Goal: Task Accomplishment & Management: Complete application form

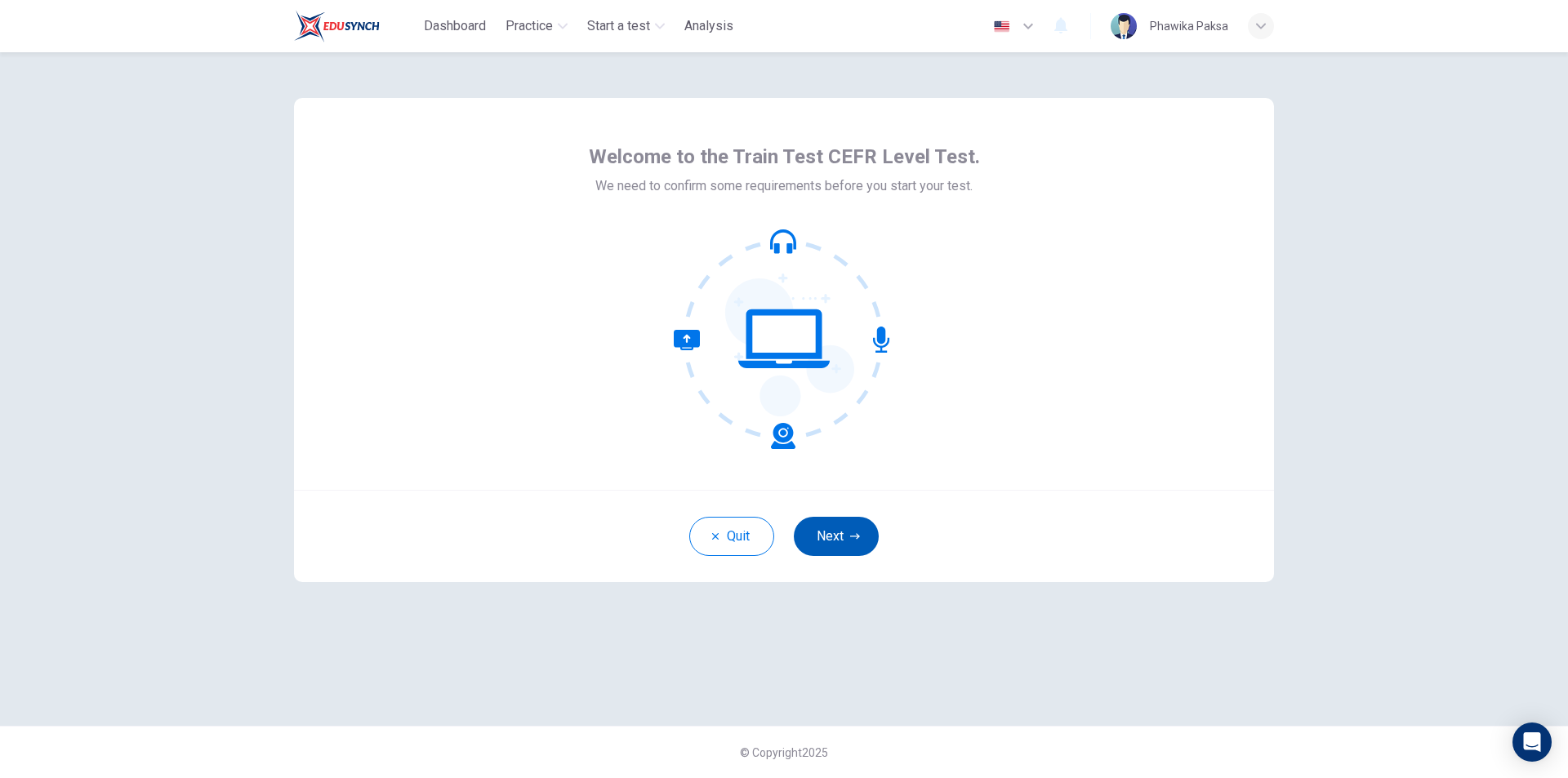
click at [844, 545] on button "Next" at bounding box center [836, 536] width 85 height 39
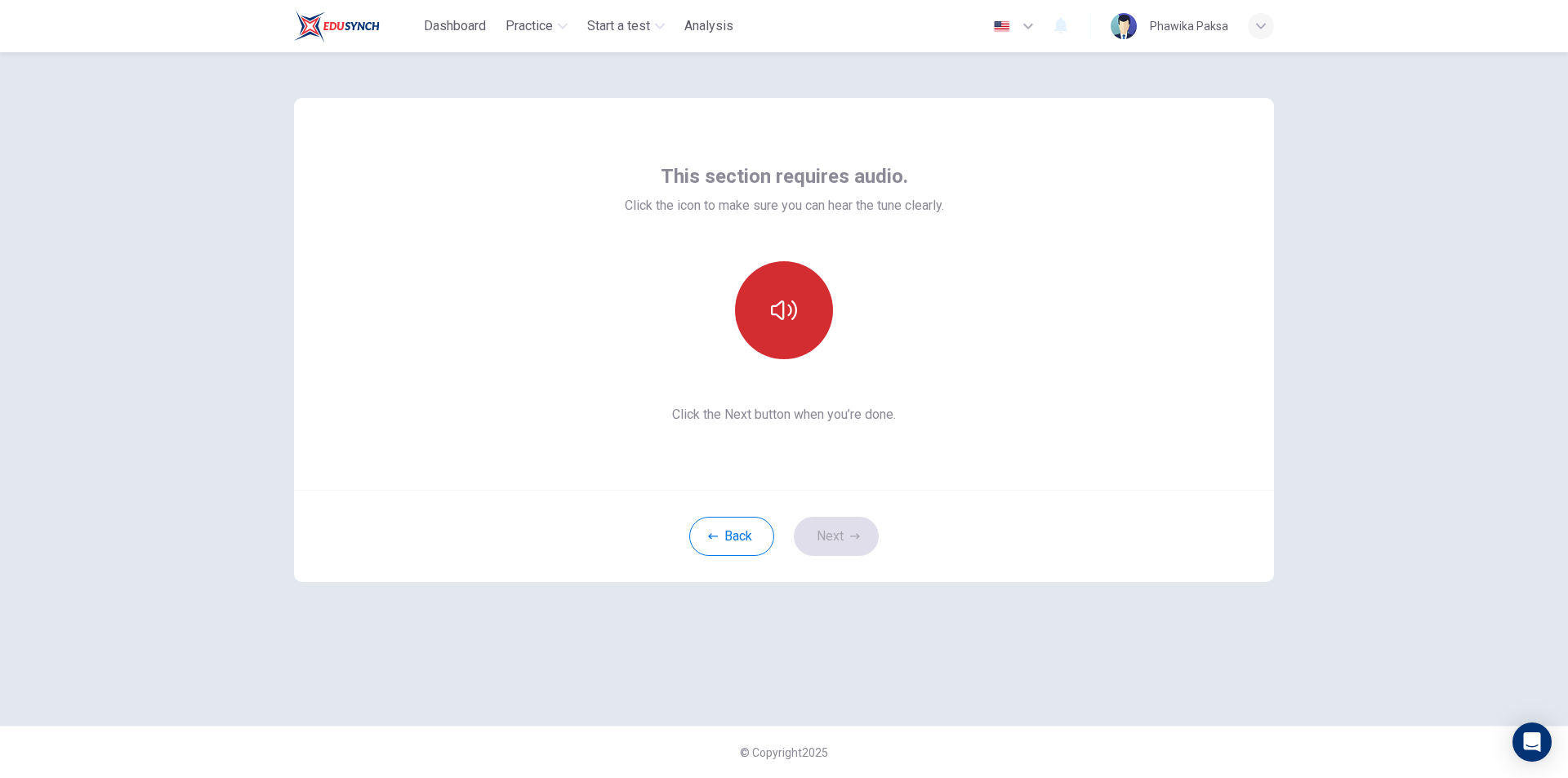
click at [785, 312] on icon "button" at bounding box center [784, 311] width 26 height 26
click at [851, 536] on icon "button" at bounding box center [855, 536] width 9 height 9
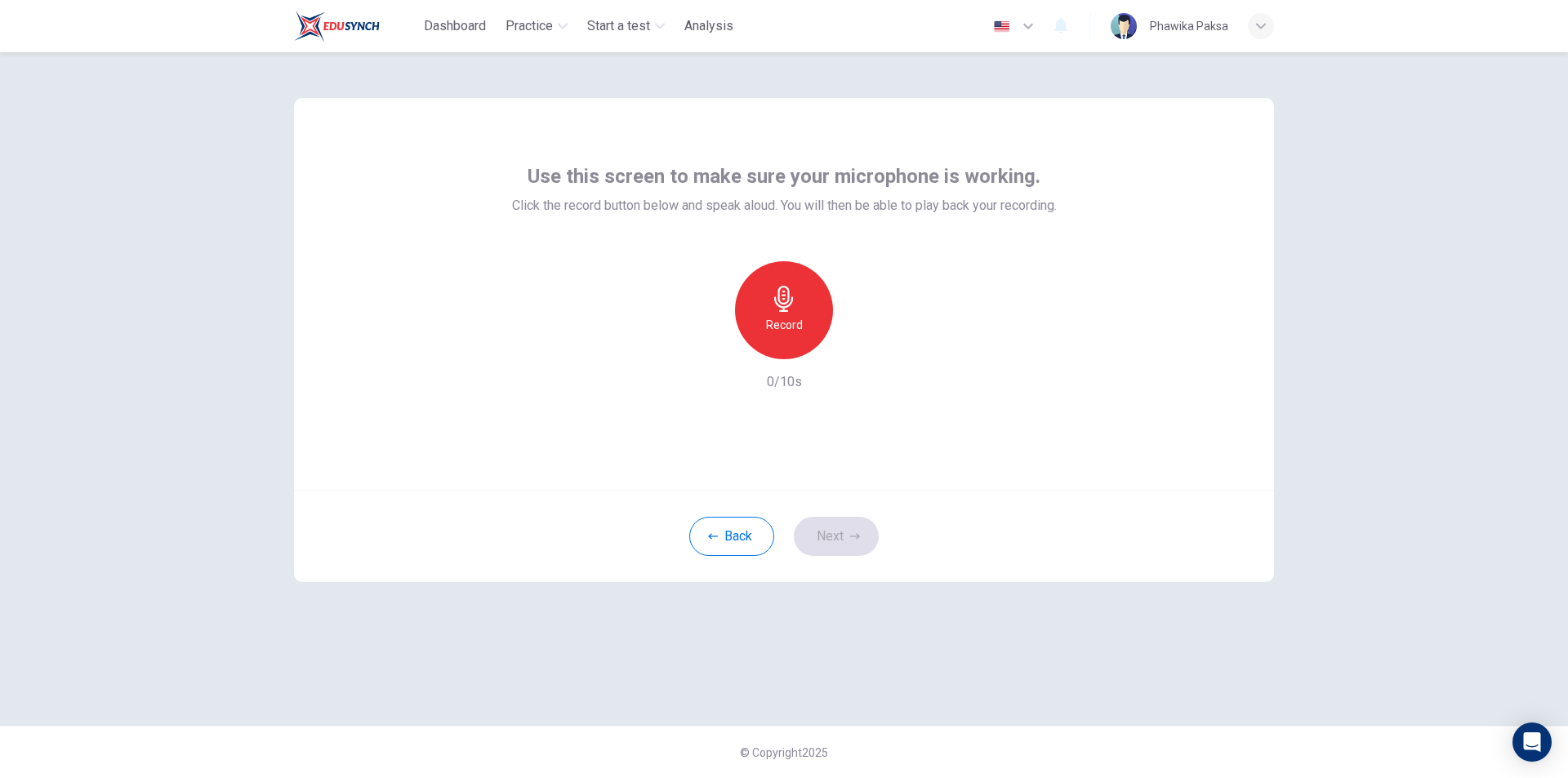
click at [805, 321] on div "Record" at bounding box center [784, 310] width 98 height 98
click at [806, 316] on div "Stop" at bounding box center [784, 310] width 98 height 98
click at [866, 348] on icon "button" at bounding box center [858, 345] width 16 height 16
click at [771, 318] on h6 "Record" at bounding box center [784, 325] width 37 height 20
click at [777, 315] on div "Stop" at bounding box center [784, 310] width 98 height 98
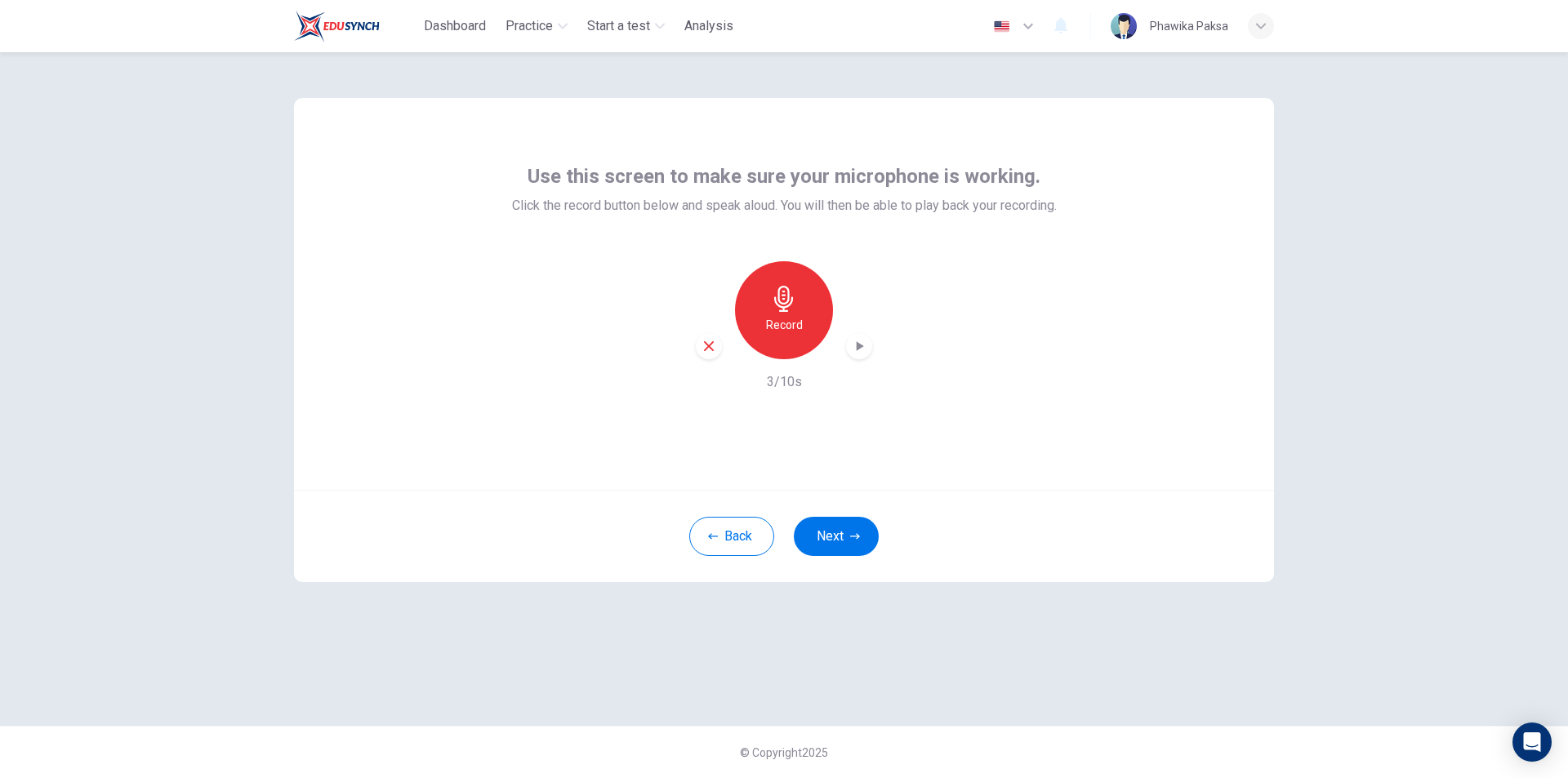
click at [861, 349] on icon "button" at bounding box center [858, 345] width 16 height 16
click at [854, 345] on icon "button" at bounding box center [858, 345] width 16 height 16
click at [708, 351] on icon "button" at bounding box center [709, 346] width 15 height 15
click at [791, 327] on h6 "Record" at bounding box center [784, 325] width 37 height 20
click at [794, 316] on h6 "Stop" at bounding box center [784, 325] width 24 height 20
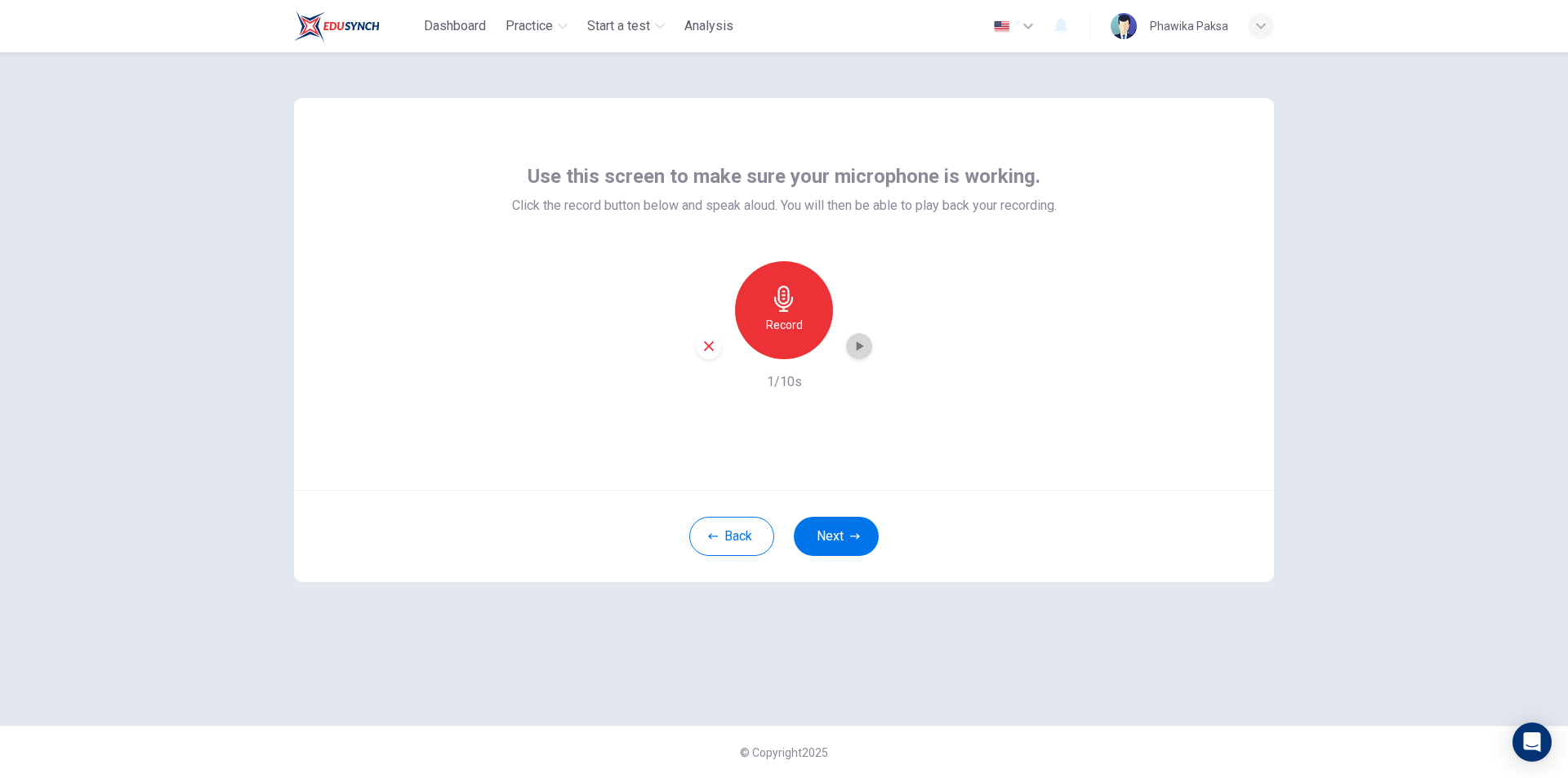
click at [854, 343] on icon "button" at bounding box center [858, 345] width 16 height 16
click at [843, 529] on button "Next" at bounding box center [836, 536] width 85 height 39
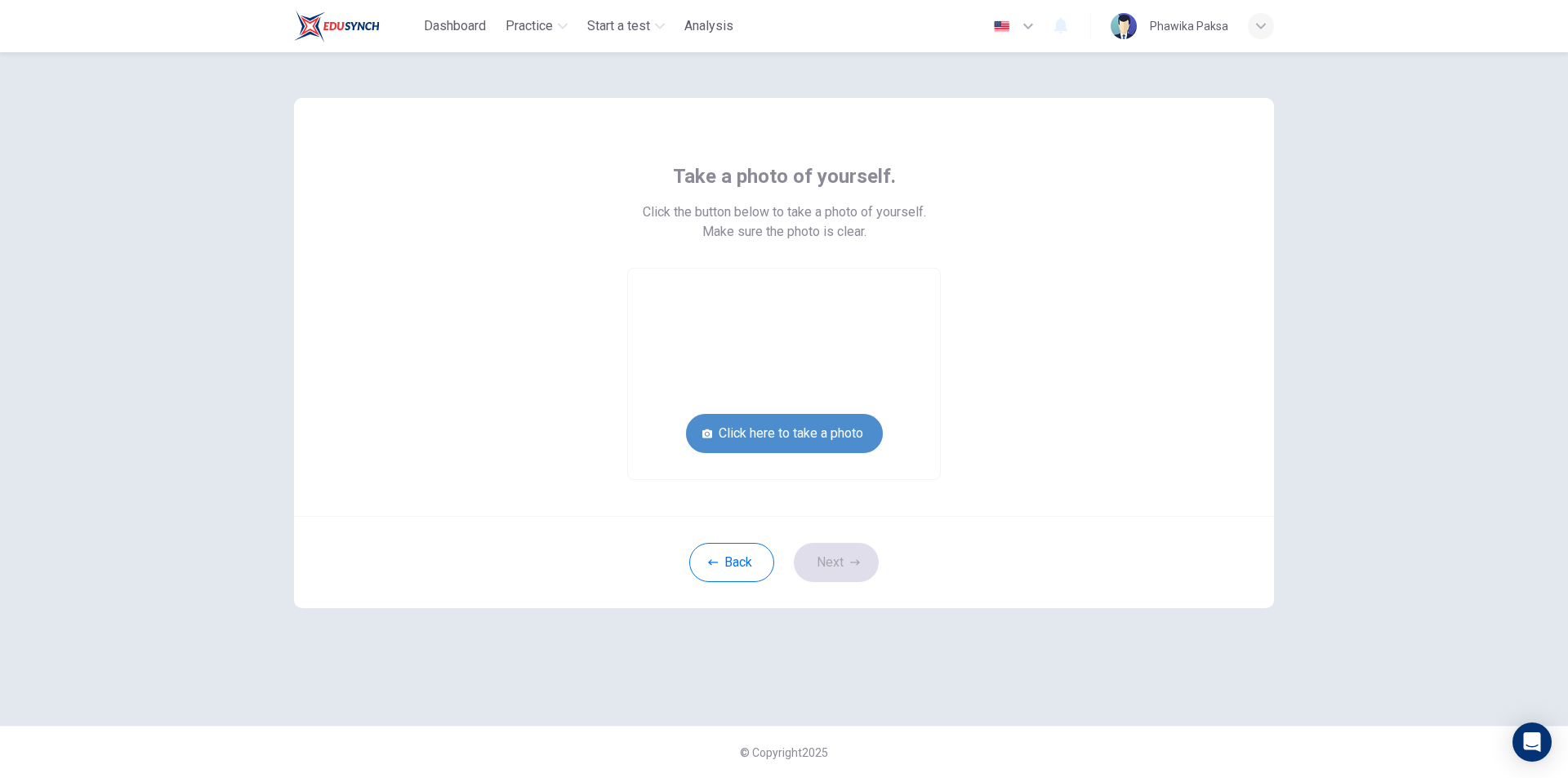
click at [828, 439] on button "Click here to take a photo" at bounding box center [784, 433] width 197 height 39
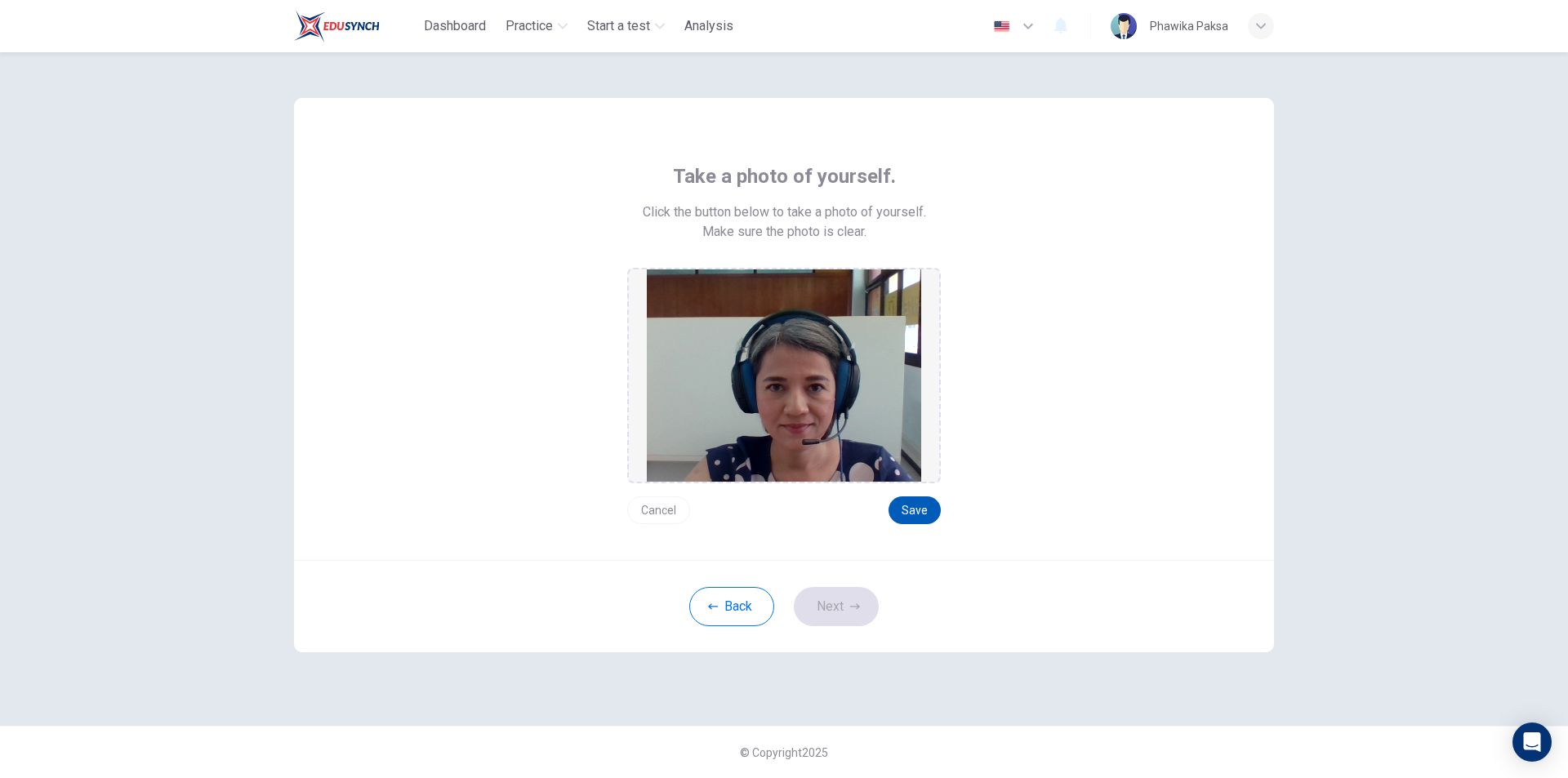
click at [917, 505] on button "Save" at bounding box center [915, 510] width 52 height 28
click at [847, 629] on div "Back Next" at bounding box center [784, 606] width 980 height 93
click at [850, 611] on icon "button" at bounding box center [855, 607] width 9 height 9
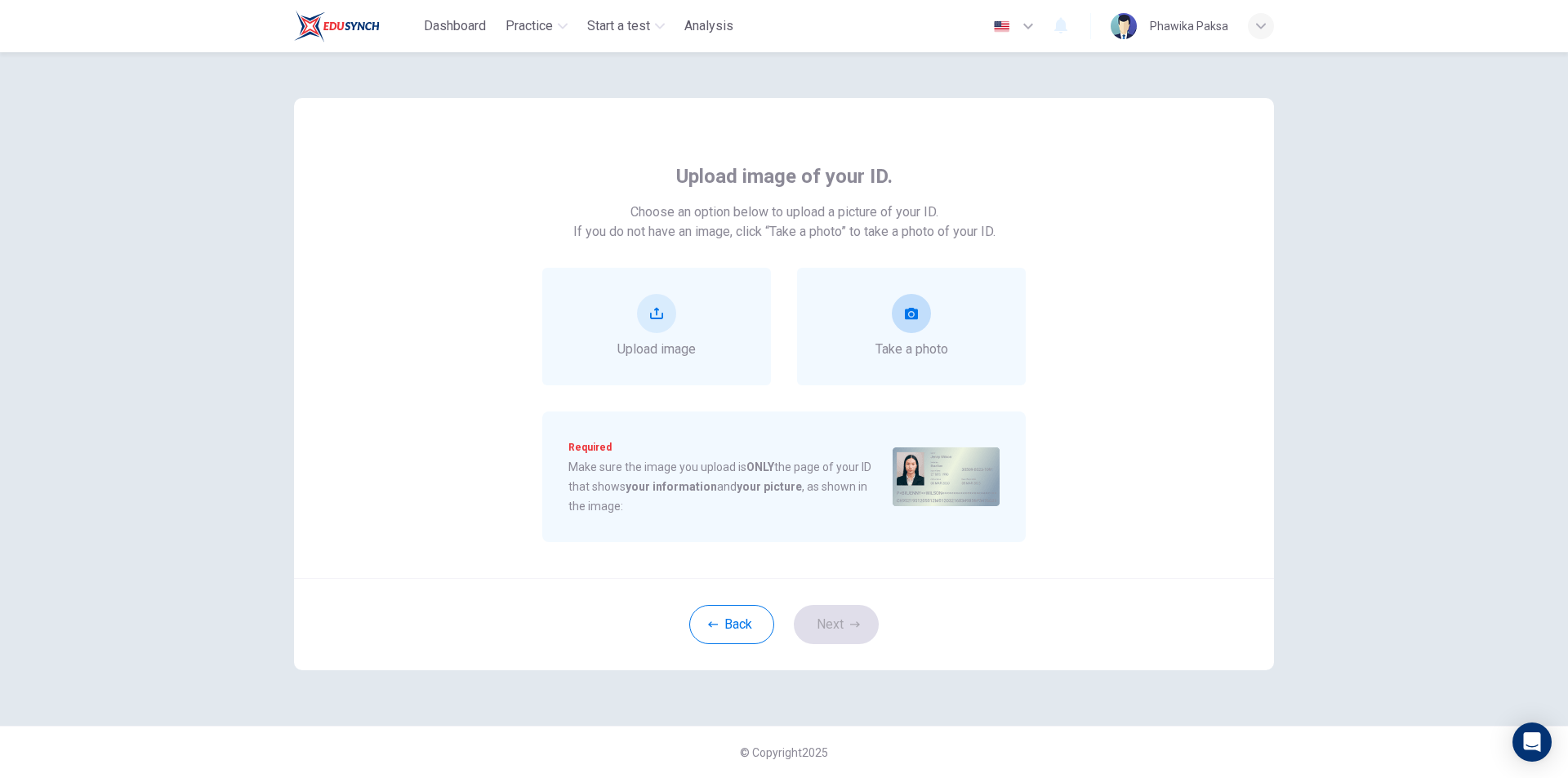
click at [902, 326] on button "take photo" at bounding box center [912, 314] width 39 height 39
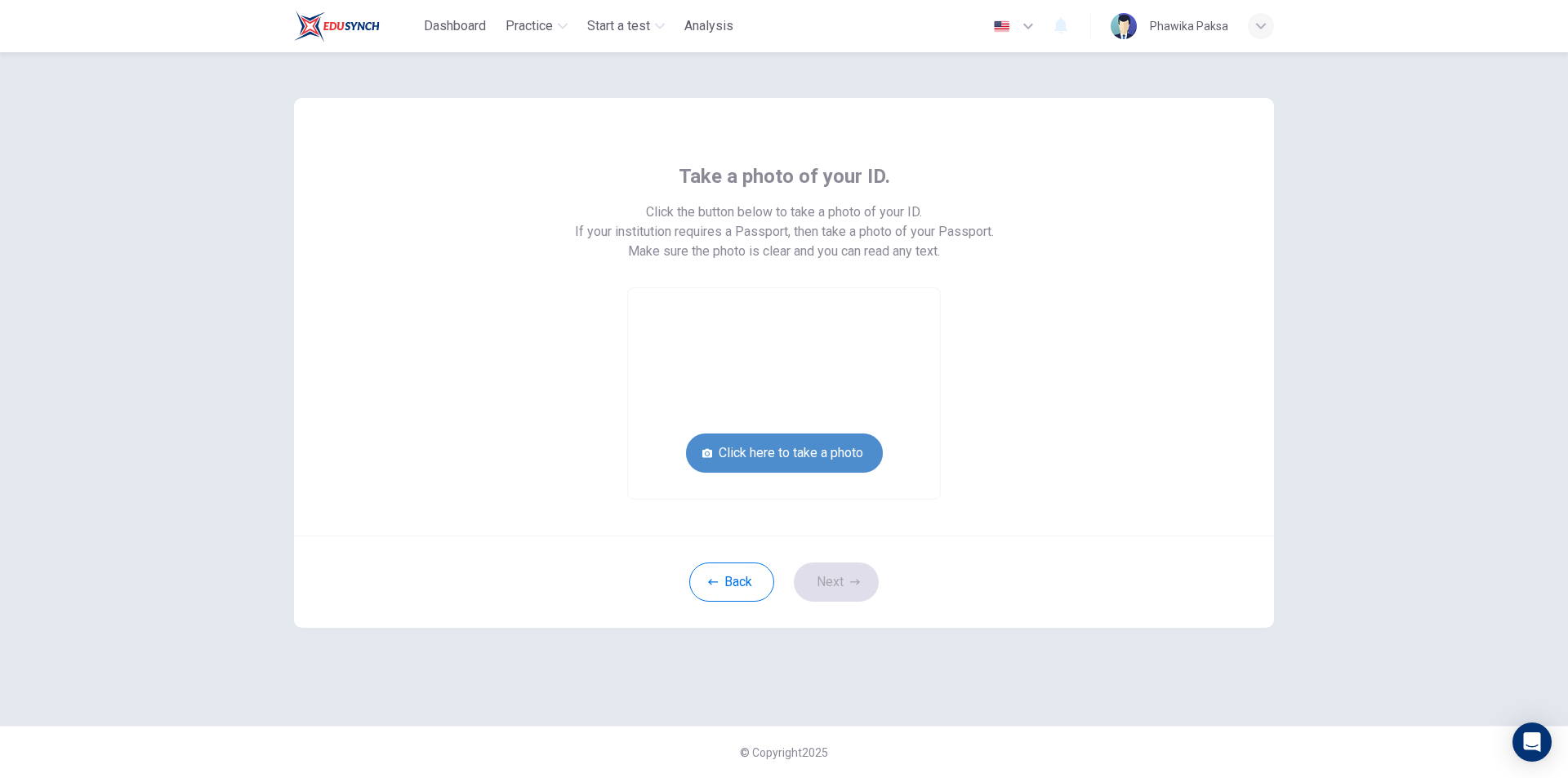
click at [836, 451] on button "Click here to take a photo" at bounding box center [784, 453] width 197 height 39
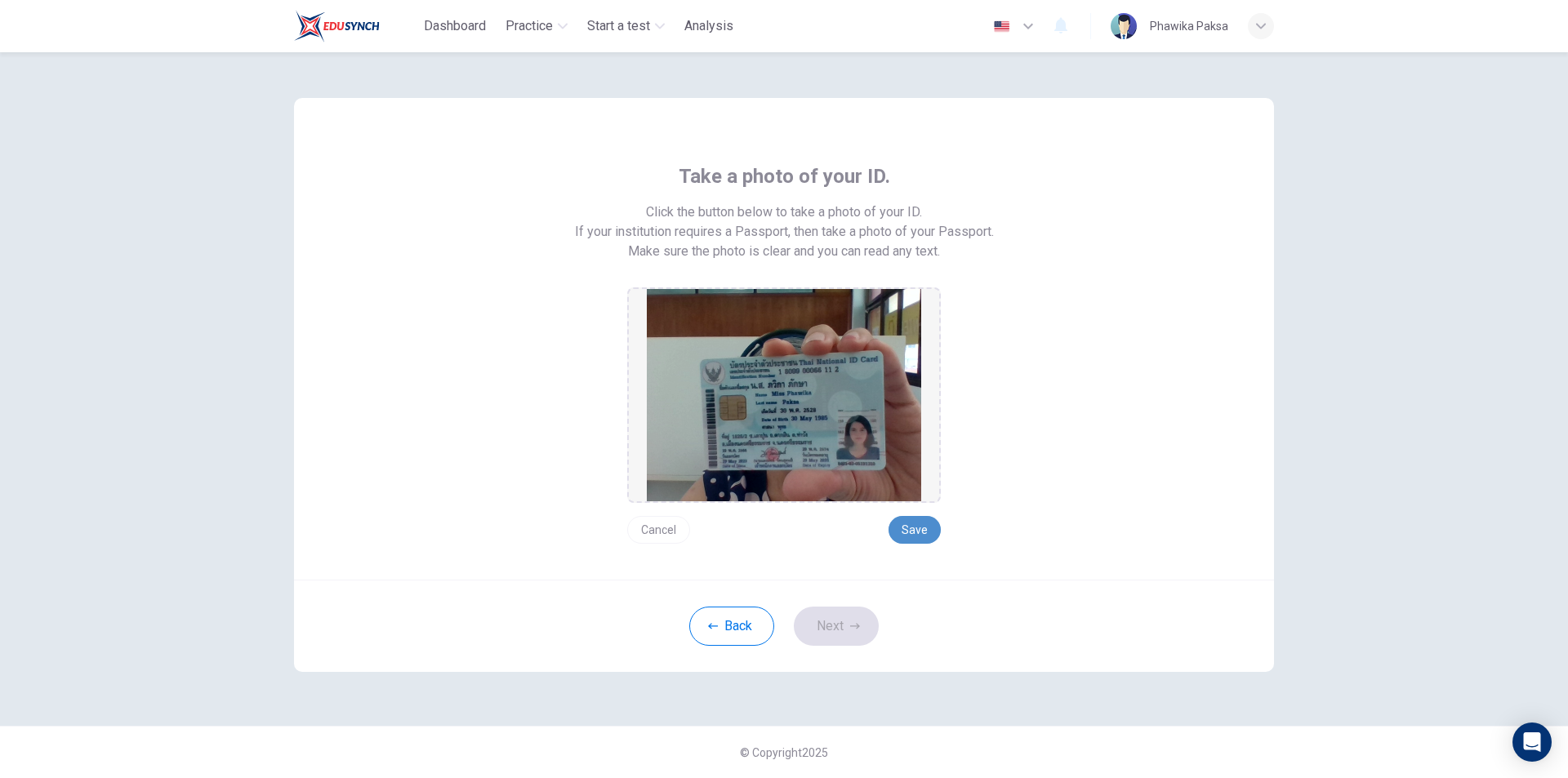
click at [913, 532] on button "Save" at bounding box center [915, 530] width 52 height 28
click at [861, 630] on button "Next" at bounding box center [836, 626] width 85 height 39
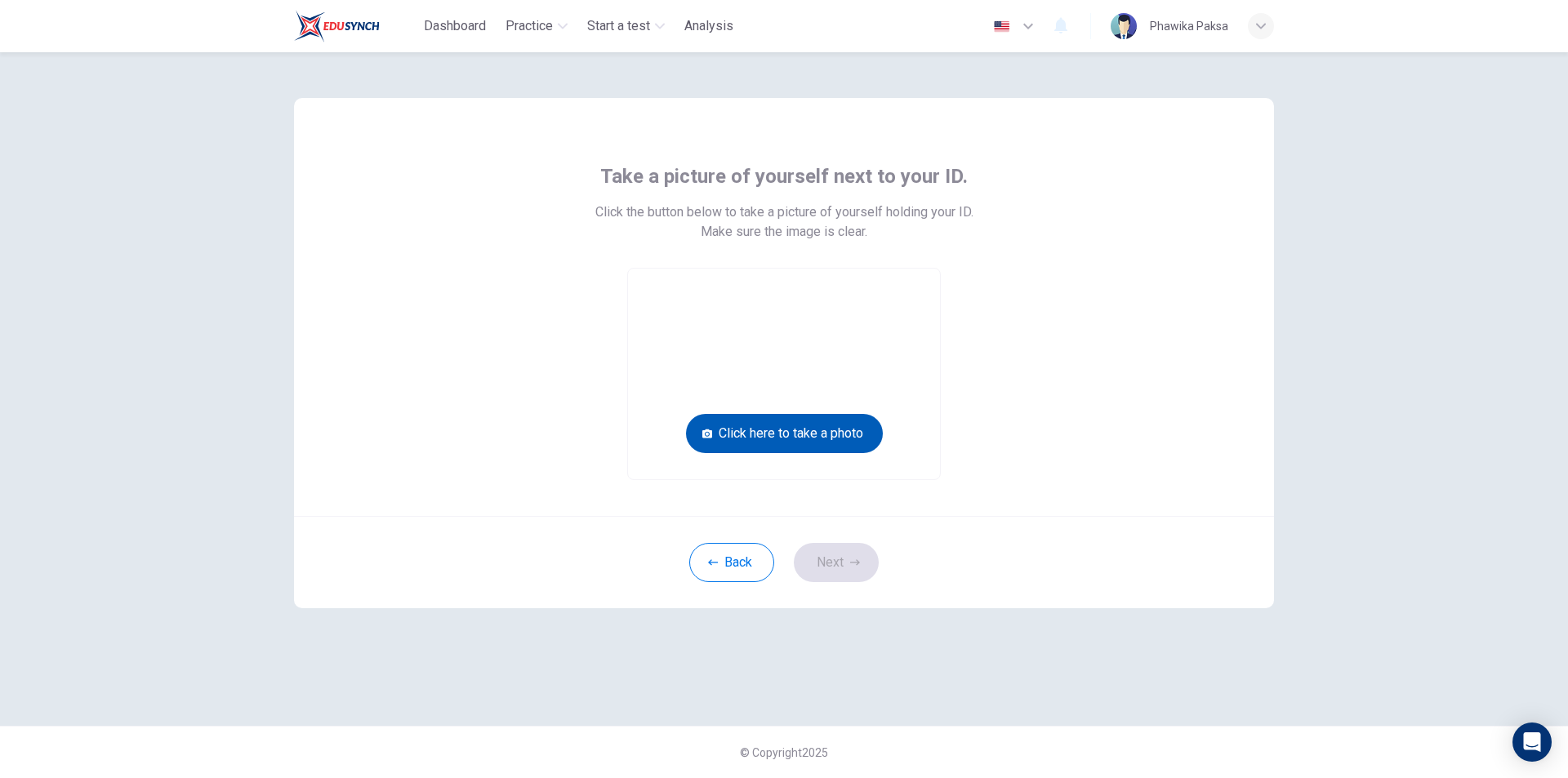
click at [850, 422] on button "Click here to take a photo" at bounding box center [784, 433] width 197 height 39
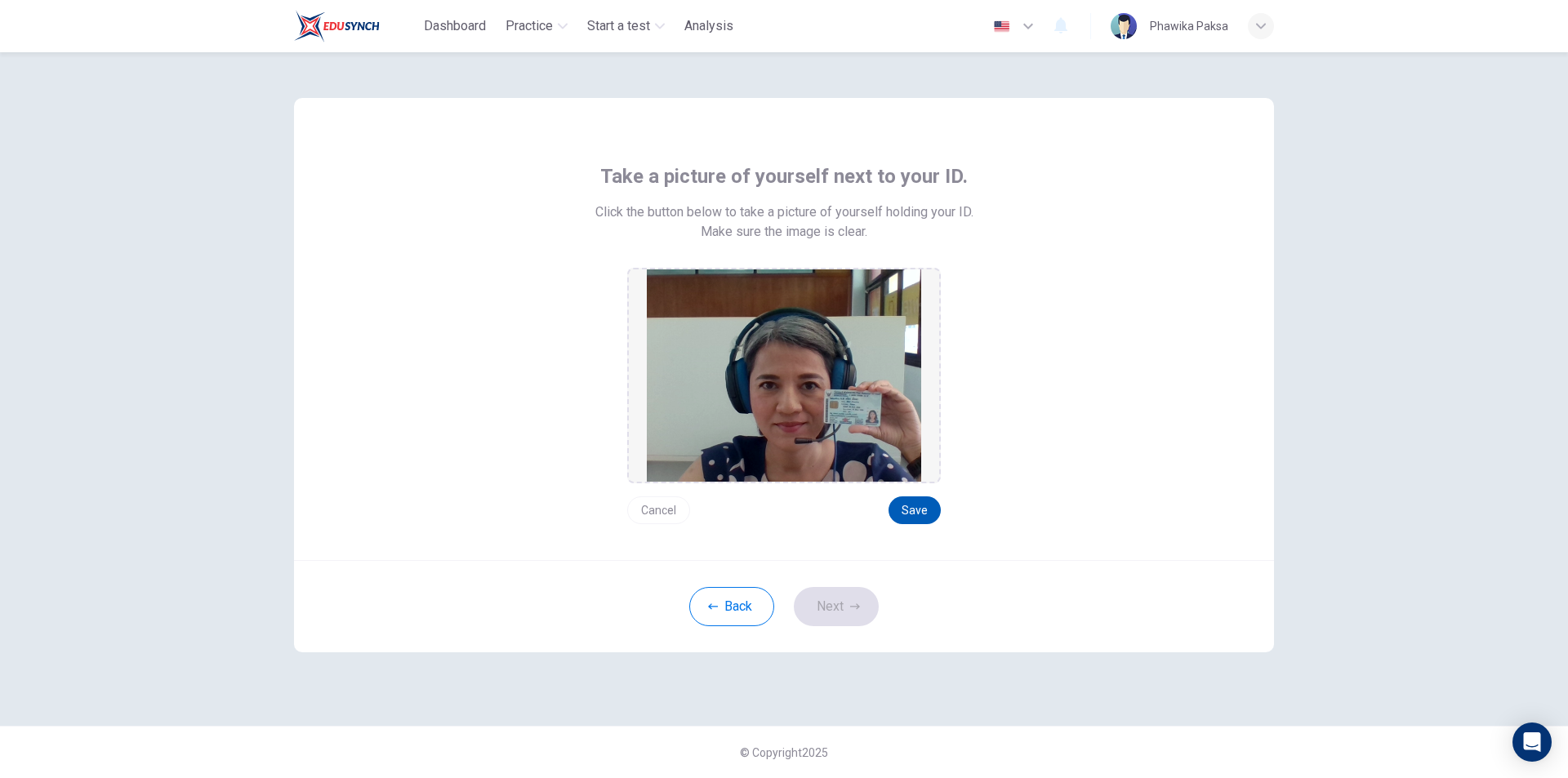
click at [910, 510] on button "Save" at bounding box center [915, 510] width 52 height 28
click at [861, 604] on button "Next" at bounding box center [836, 607] width 85 height 39
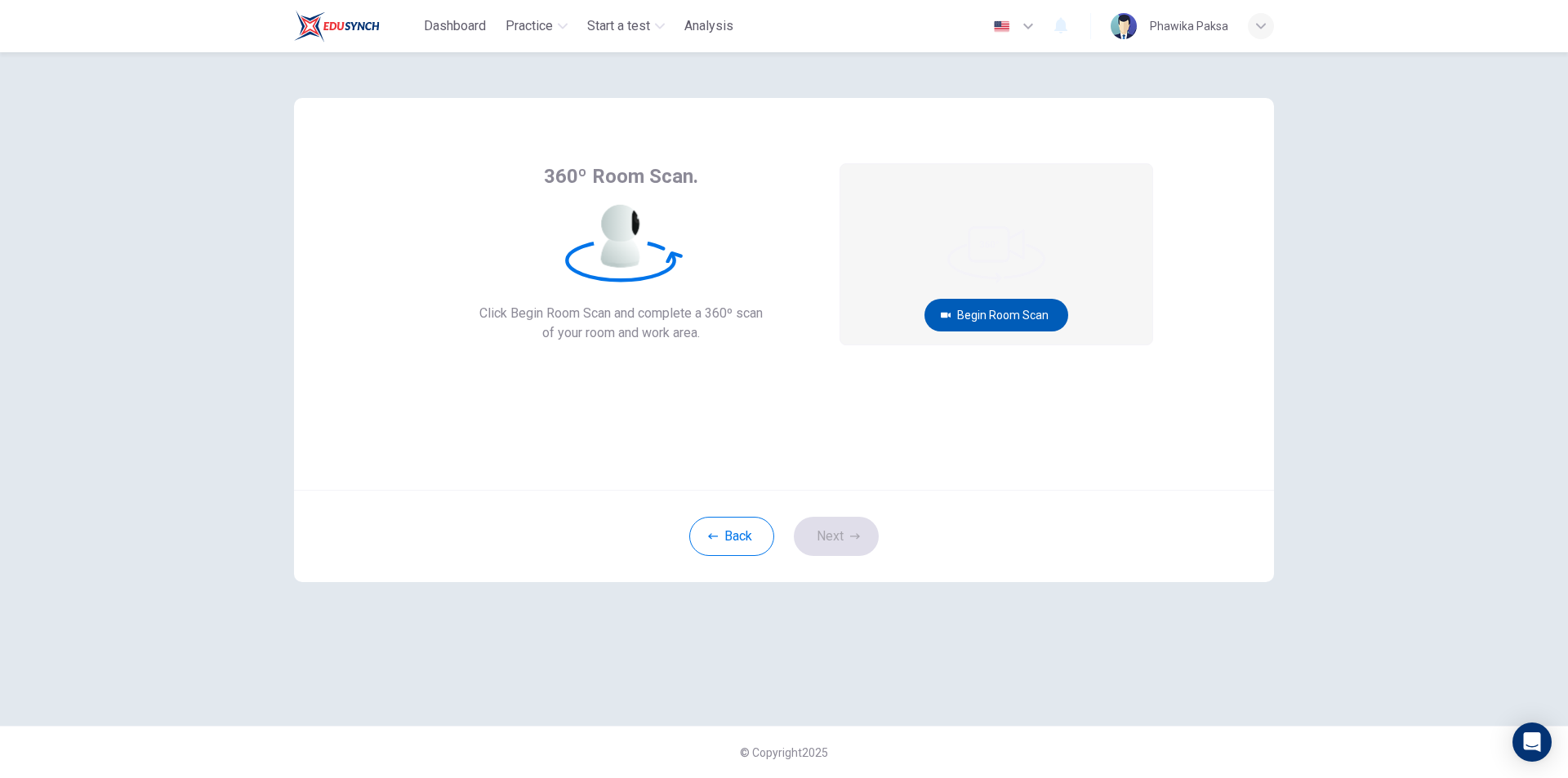
click at [1002, 316] on button "Begin Room Scan" at bounding box center [997, 315] width 144 height 33
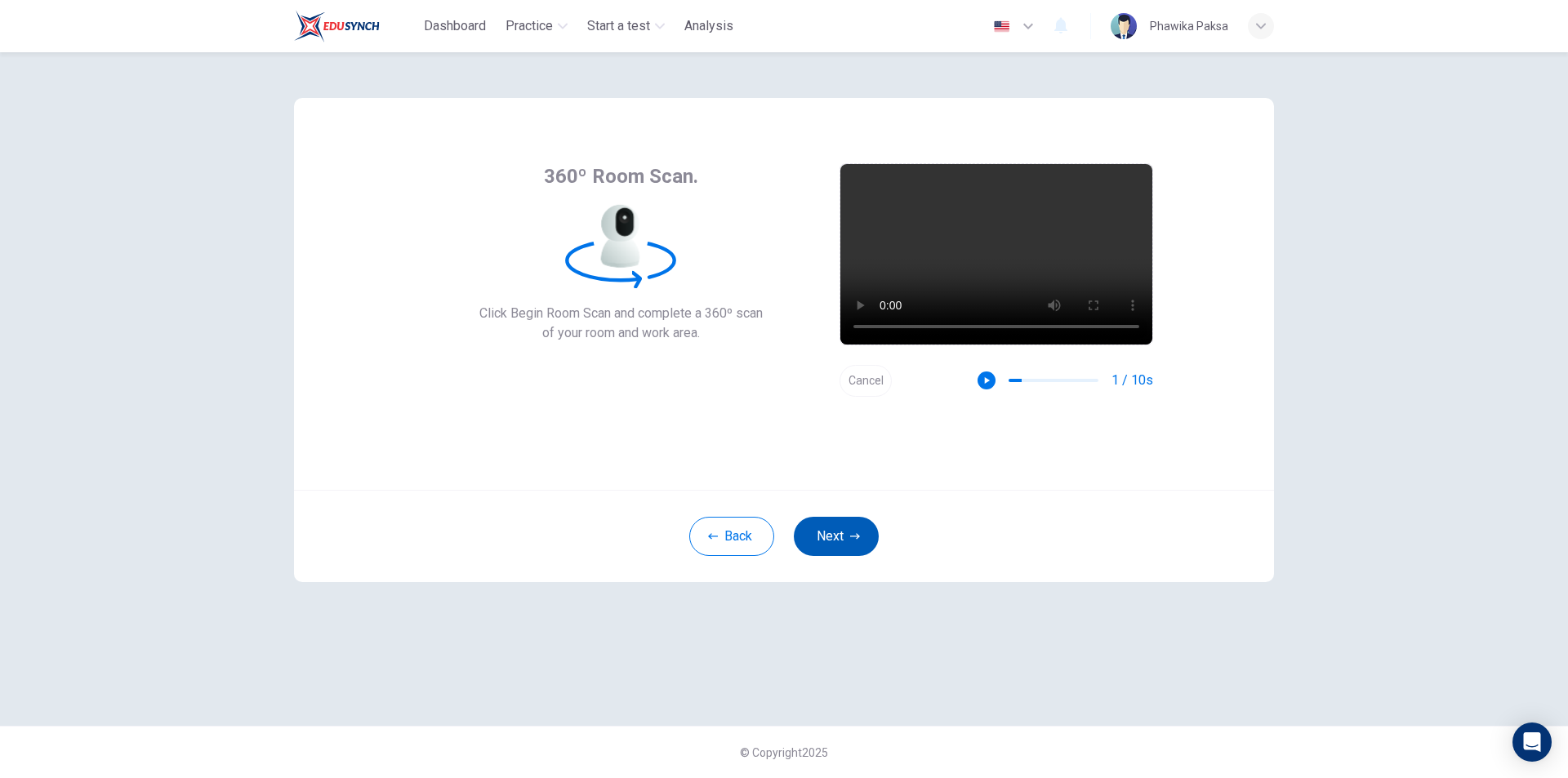
click at [850, 532] on icon "button" at bounding box center [855, 536] width 9 height 9
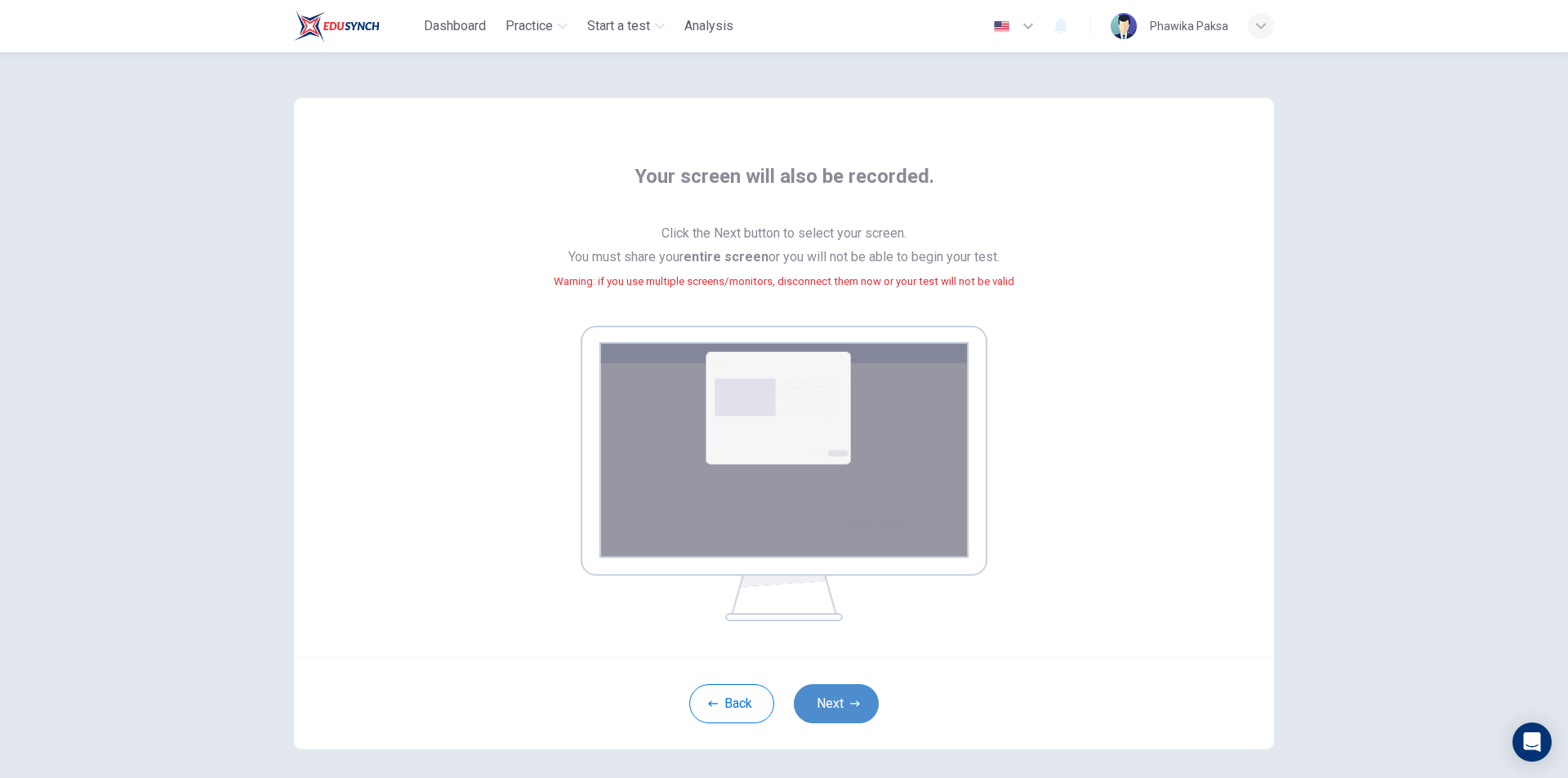
click at [837, 702] on button "Next" at bounding box center [836, 704] width 85 height 39
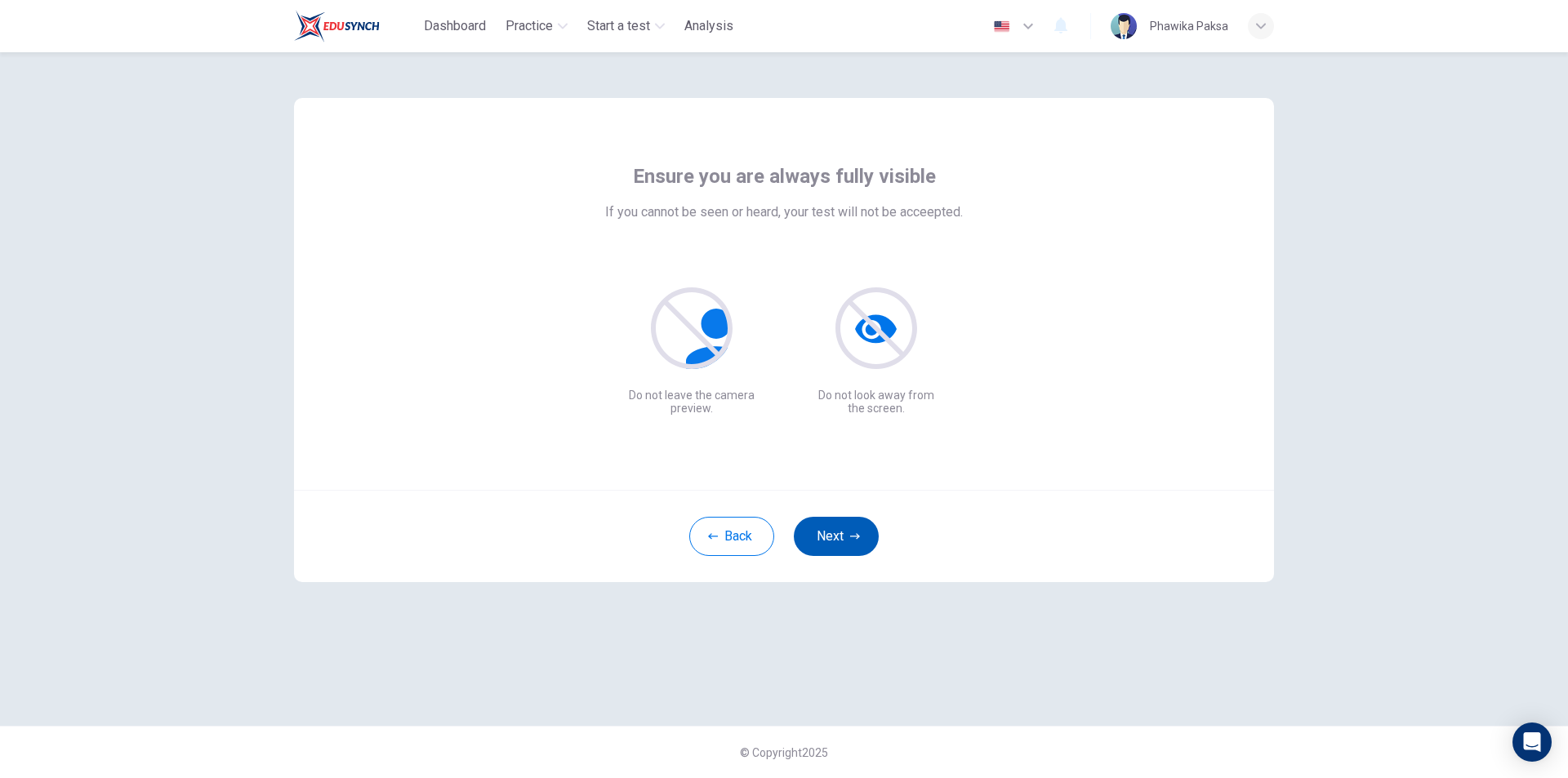
click at [847, 547] on button "Next" at bounding box center [836, 536] width 85 height 39
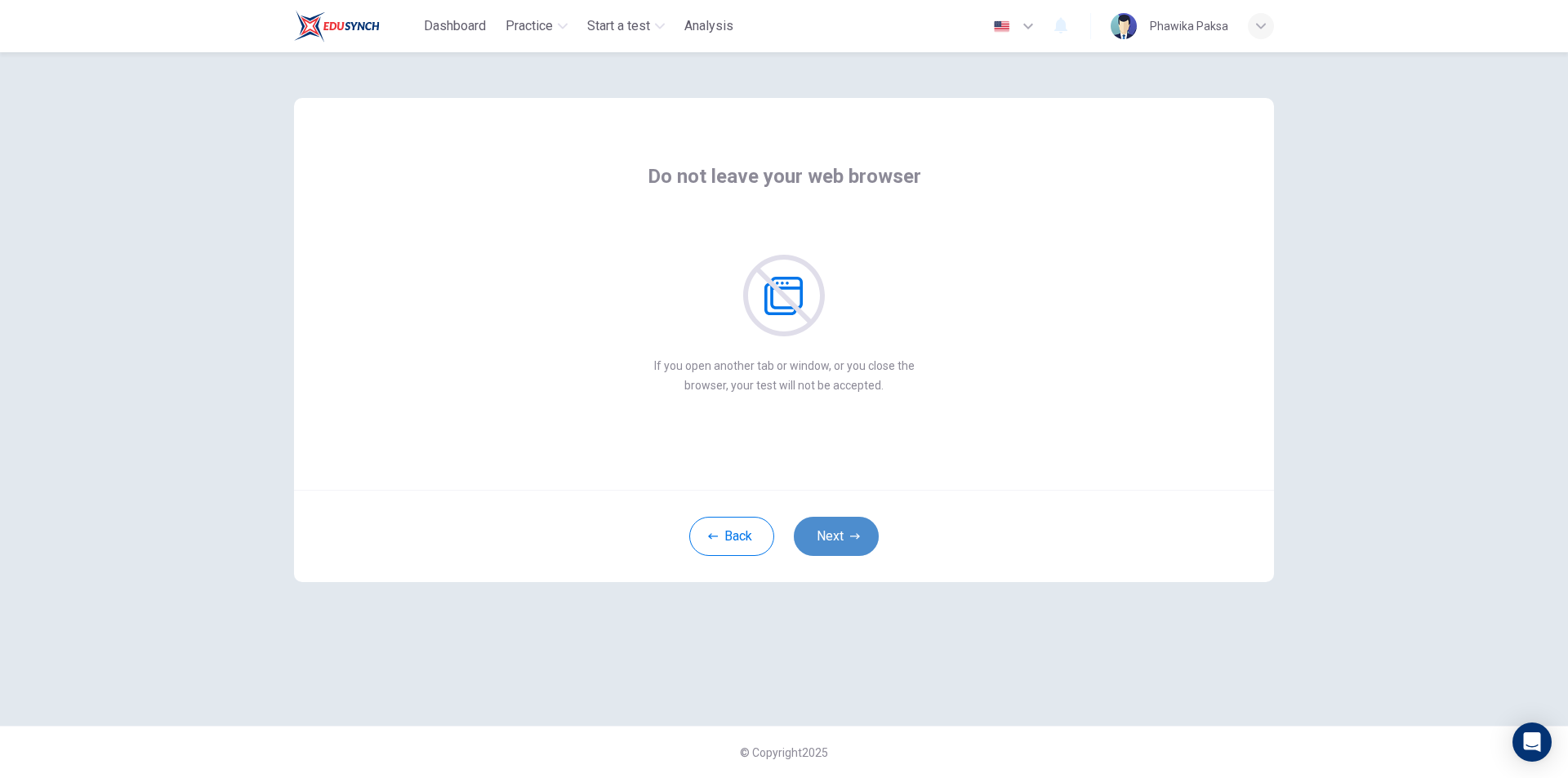
click at [850, 537] on icon "button" at bounding box center [855, 536] width 9 height 9
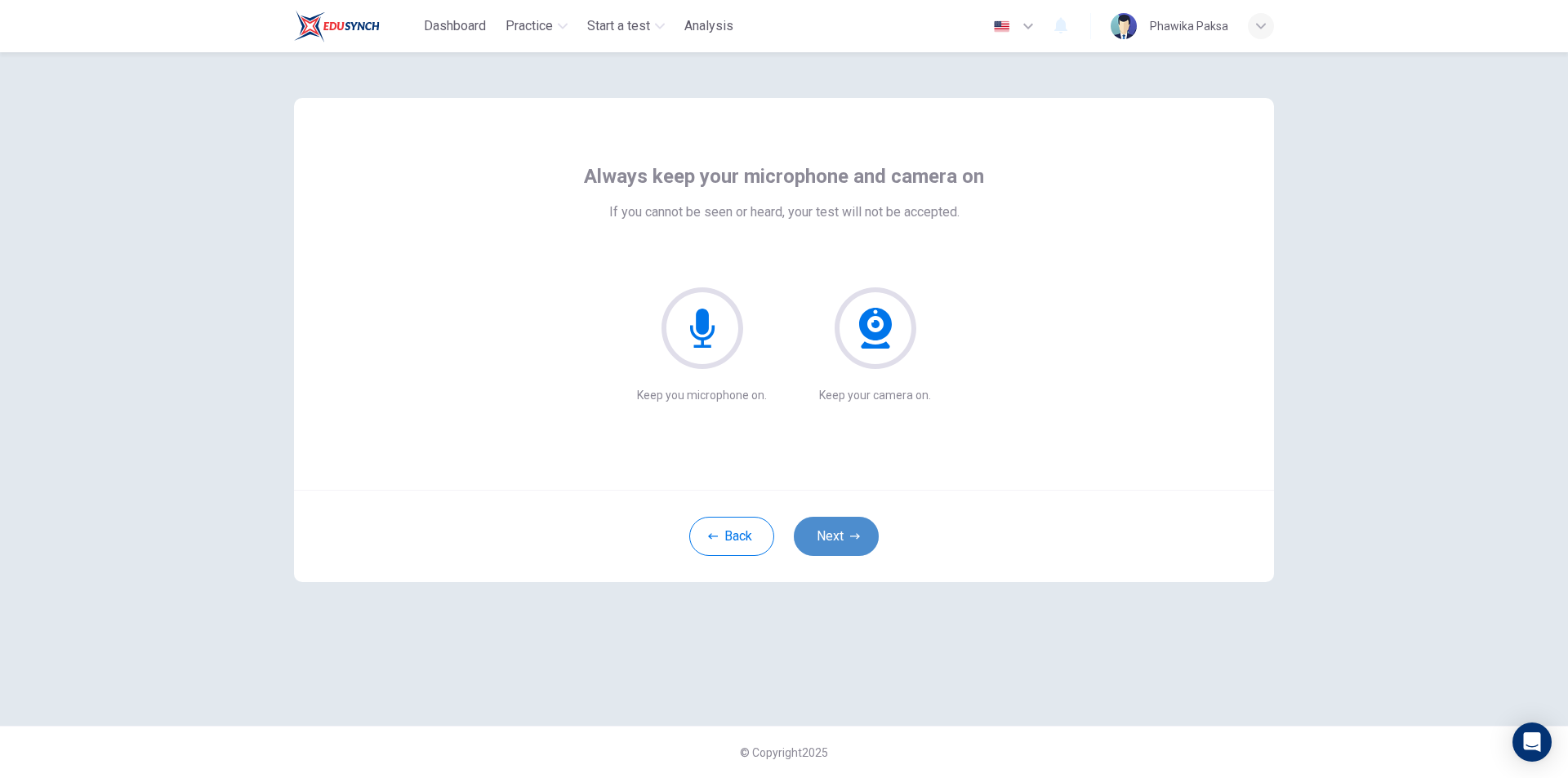
click at [850, 536] on icon "button" at bounding box center [855, 536] width 9 height 9
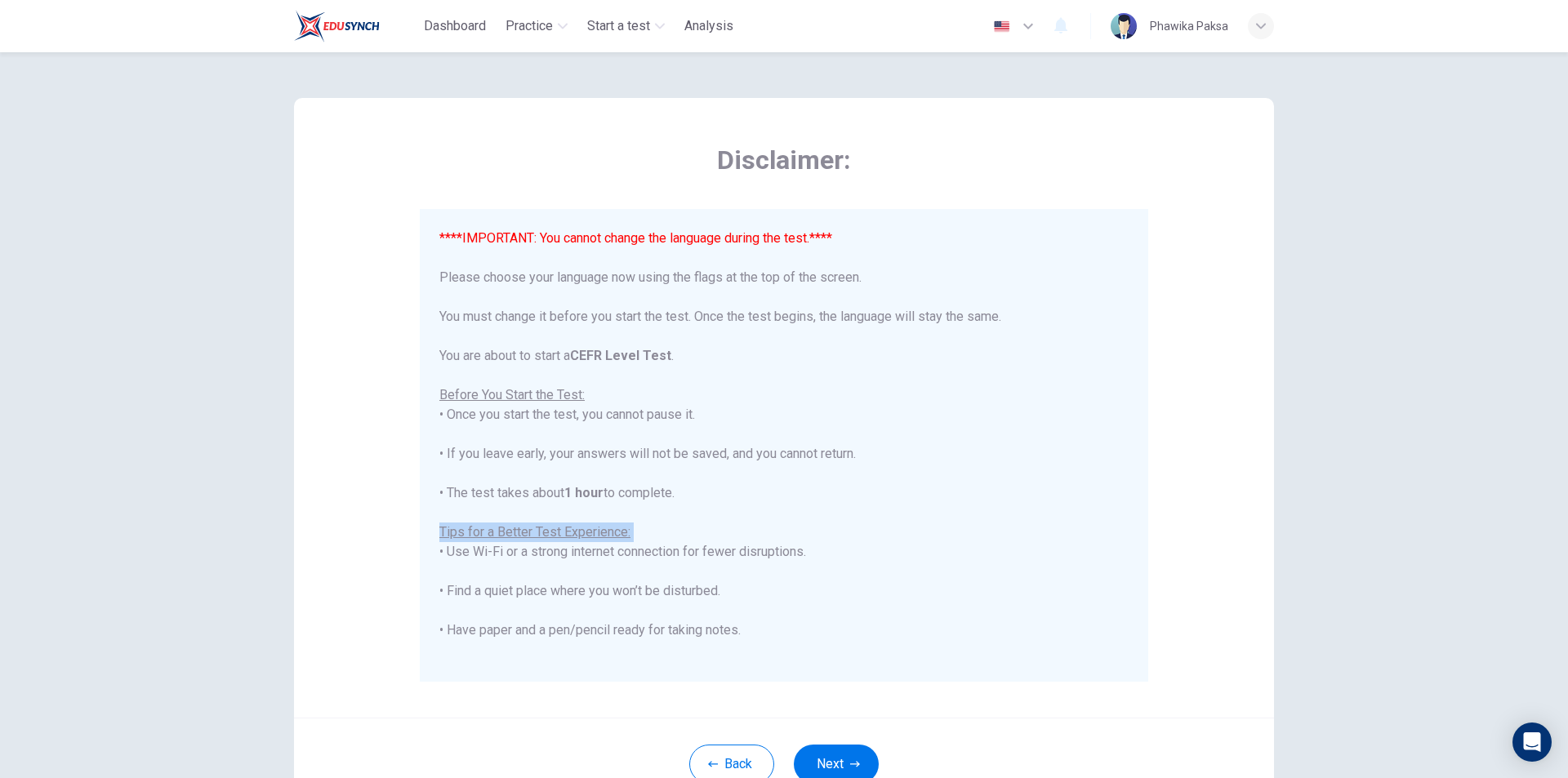
click at [854, 536] on div "****IMPORTANT: You cannot change the language during the test.**** Please choos…" at bounding box center [784, 522] width 689 height 588
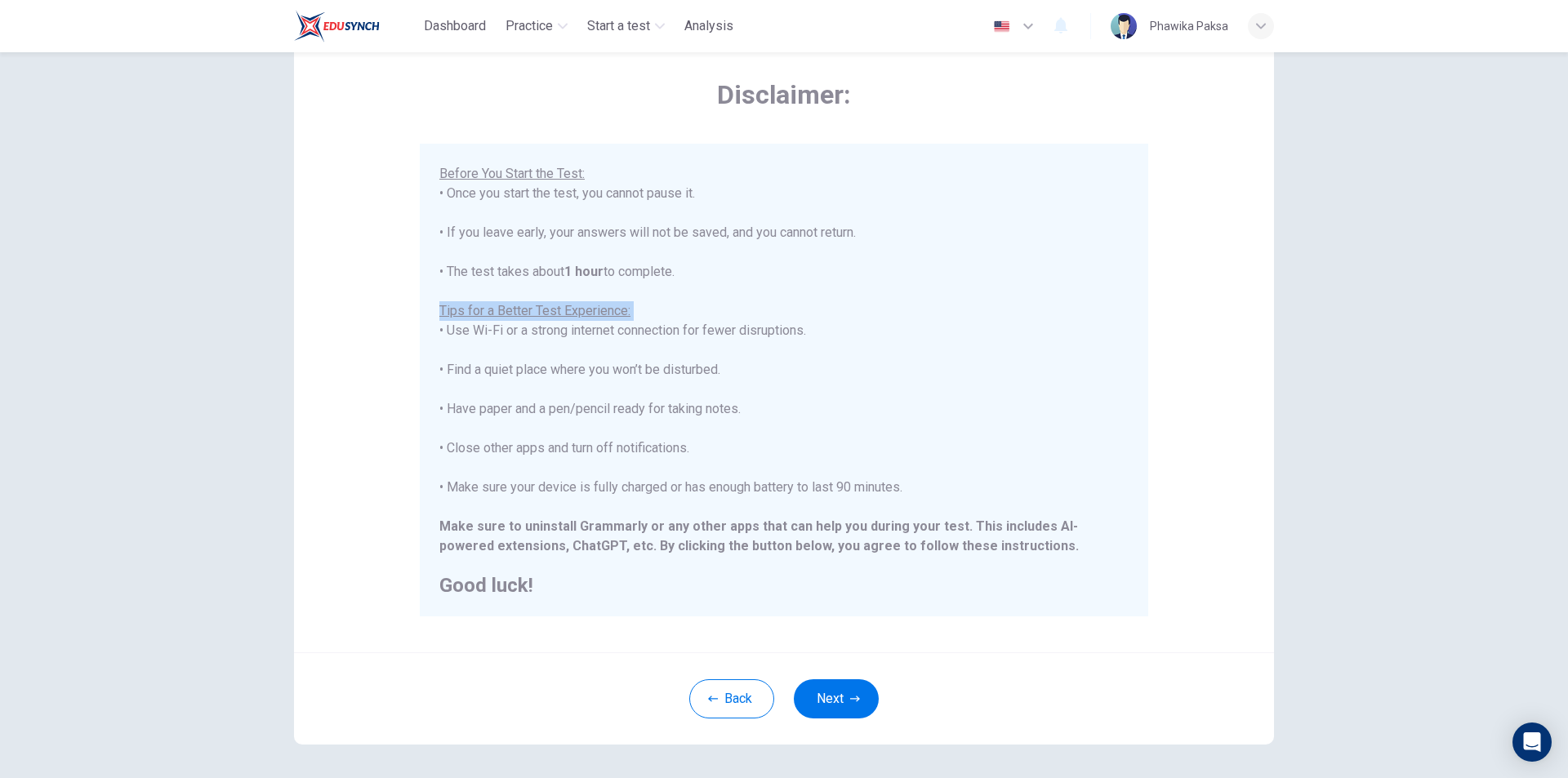
scroll to position [130, 0]
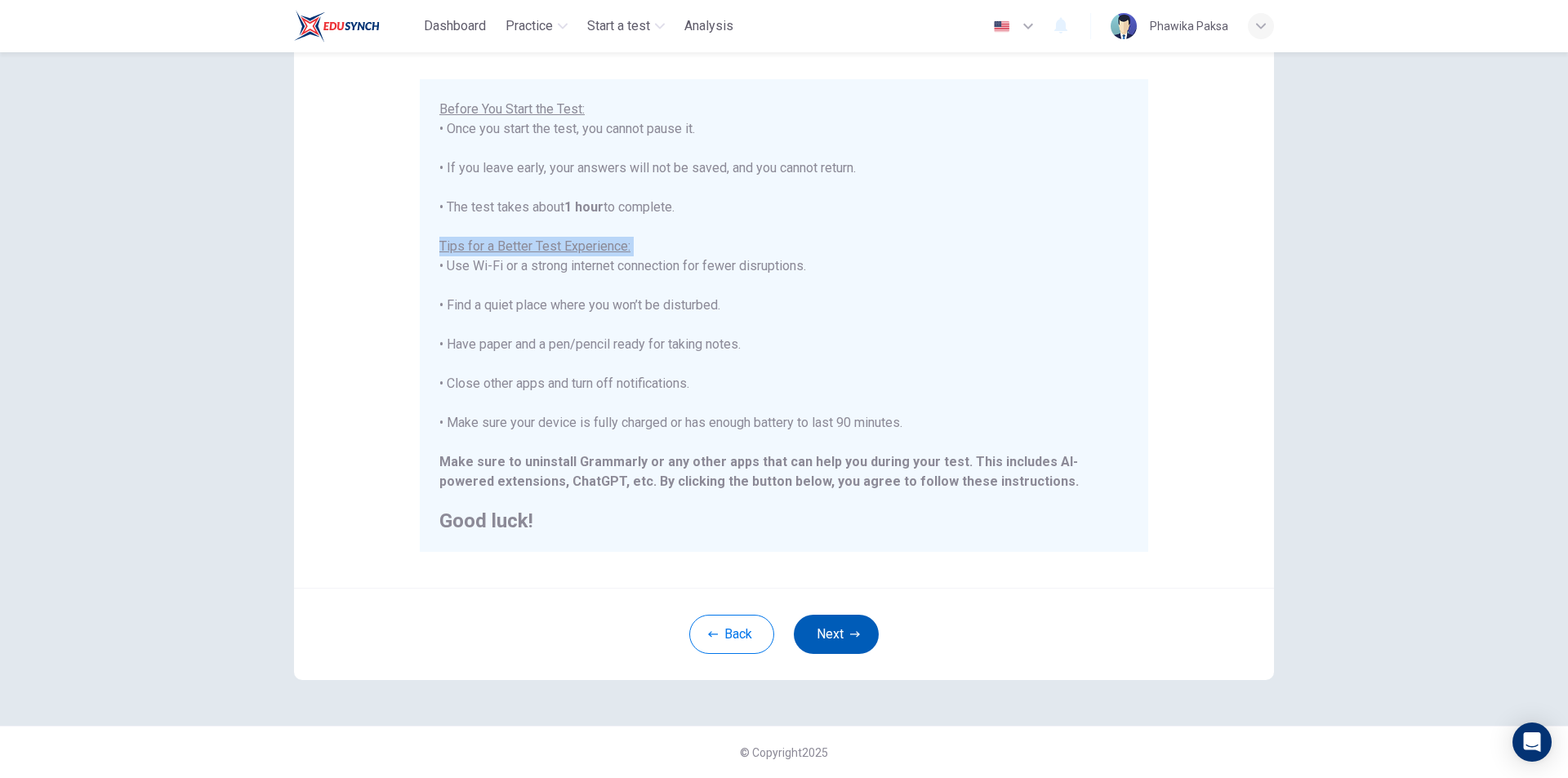
click at [838, 639] on button "Next" at bounding box center [836, 635] width 85 height 39
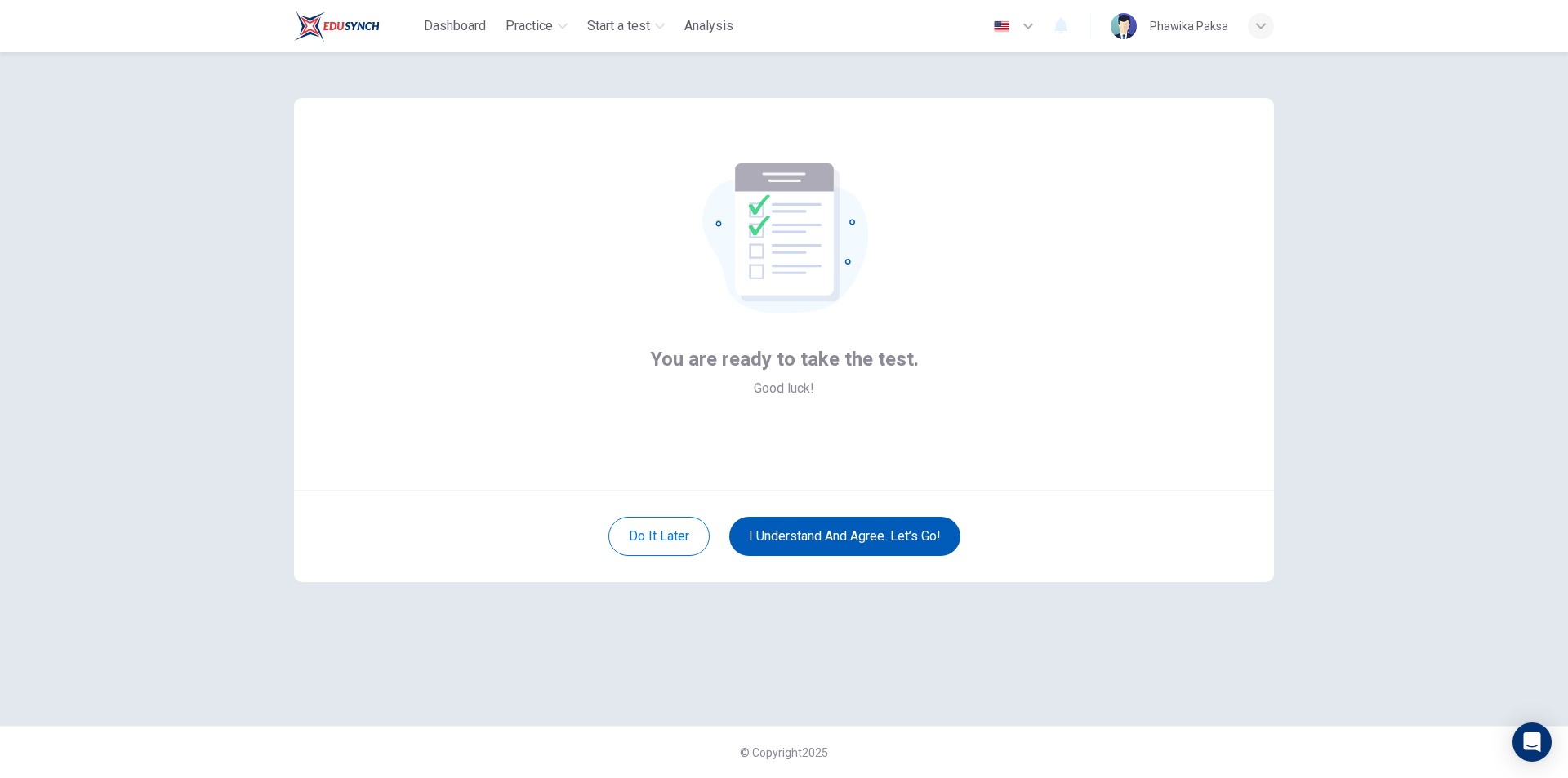
scroll to position [0, 0]
click at [873, 536] on button "I understand and agree. Let’s go!" at bounding box center [844, 536] width 231 height 39
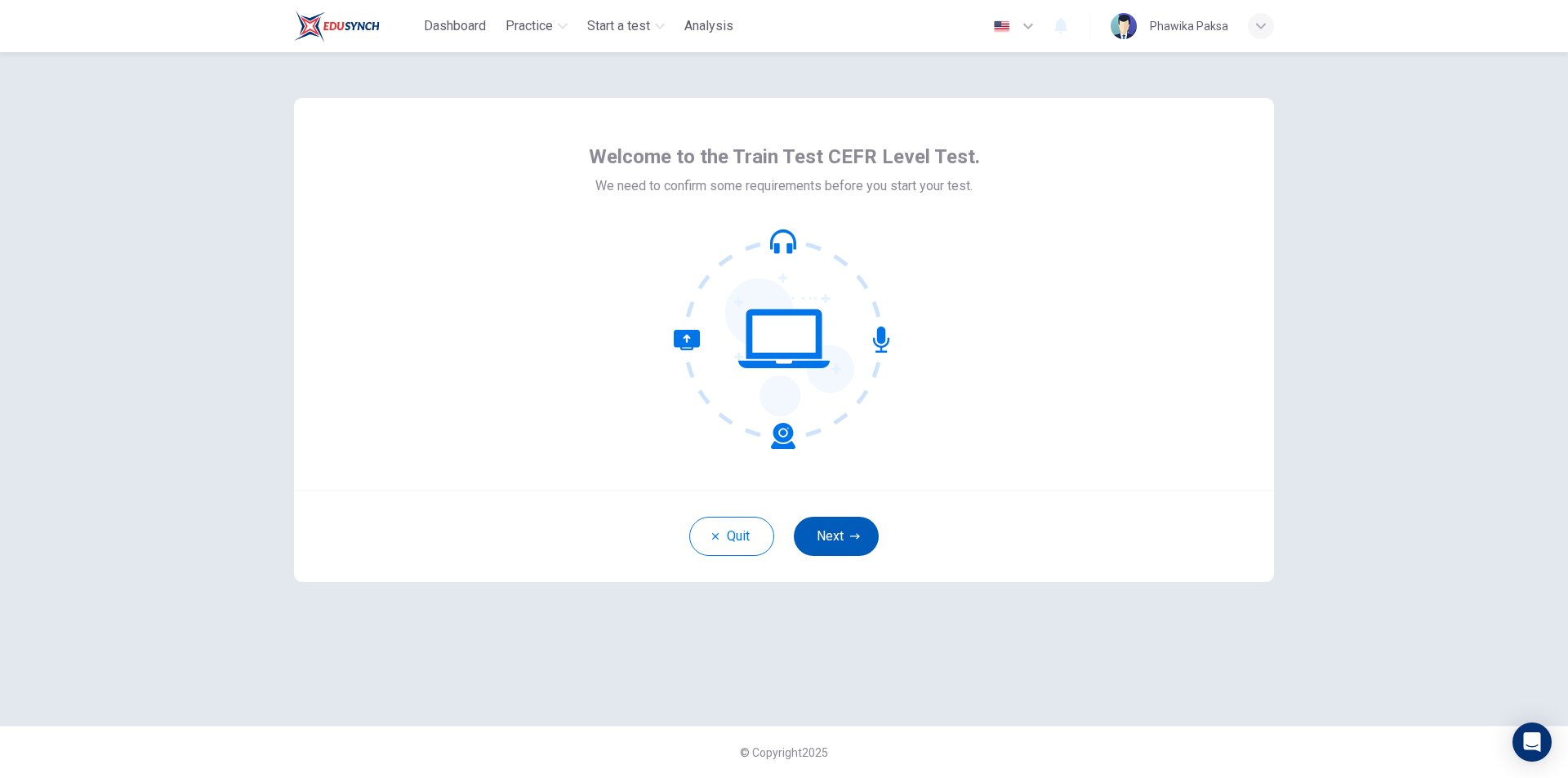
click at [850, 539] on icon "button" at bounding box center [855, 536] width 9 height 9
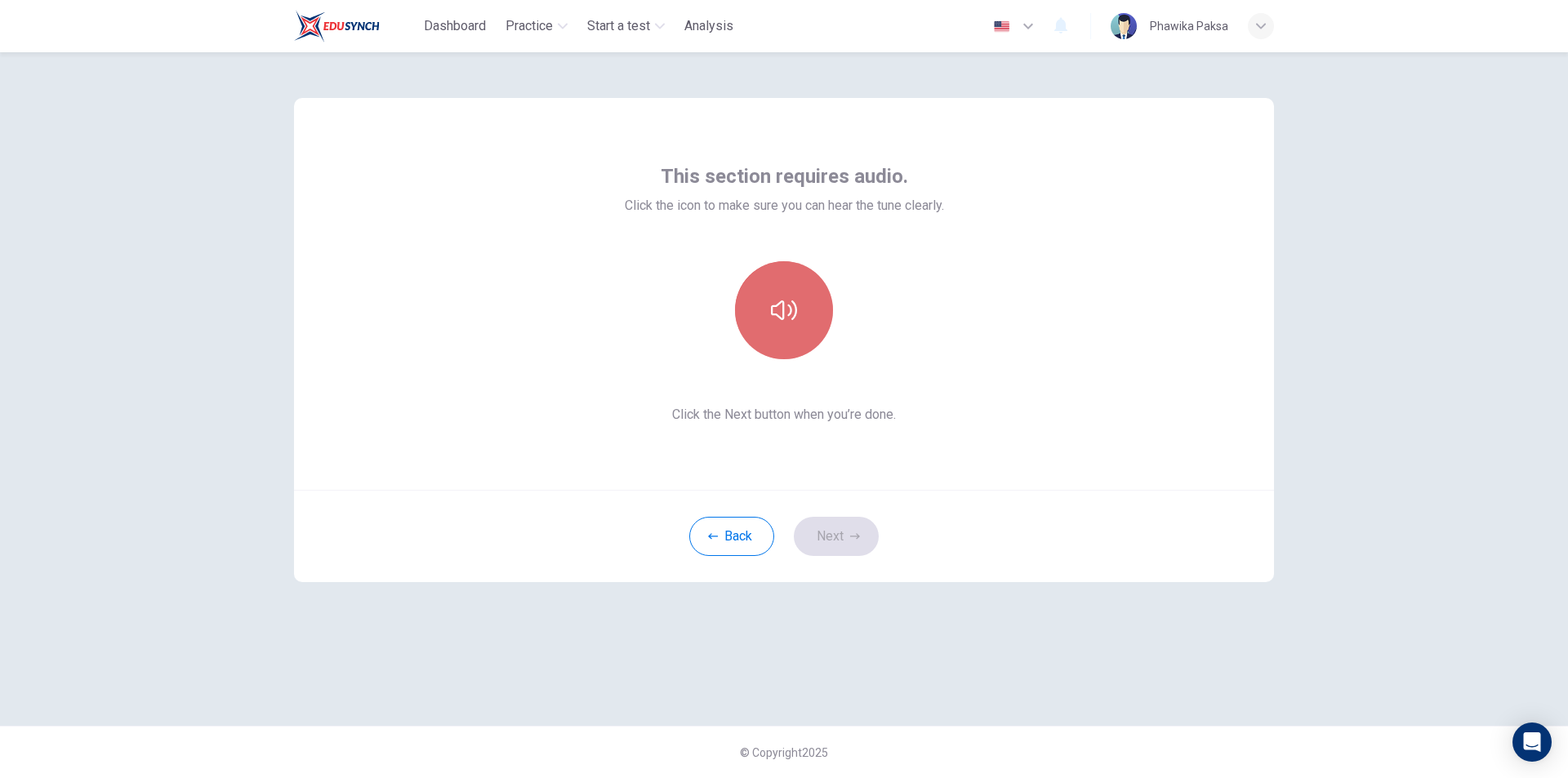
click at [787, 330] on button "button" at bounding box center [784, 310] width 98 height 98
click at [804, 530] on button "Next" at bounding box center [836, 536] width 85 height 39
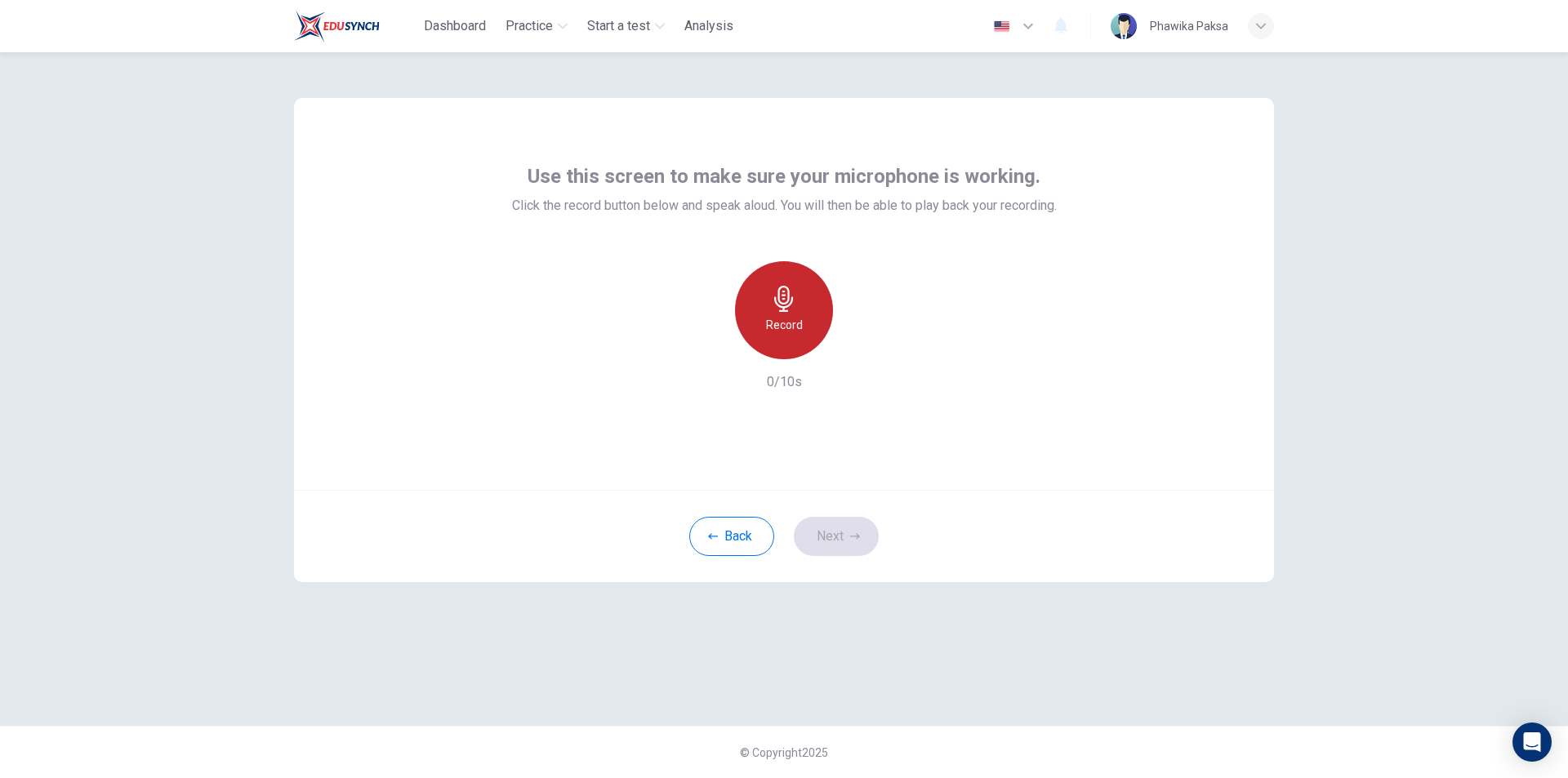
click at [773, 300] on icon "button" at bounding box center [784, 299] width 26 height 26
click at [800, 316] on div "Stop" at bounding box center [784, 310] width 98 height 98
click at [865, 350] on icon "button" at bounding box center [858, 345] width 16 height 16
click at [834, 536] on button "Next" at bounding box center [836, 536] width 85 height 39
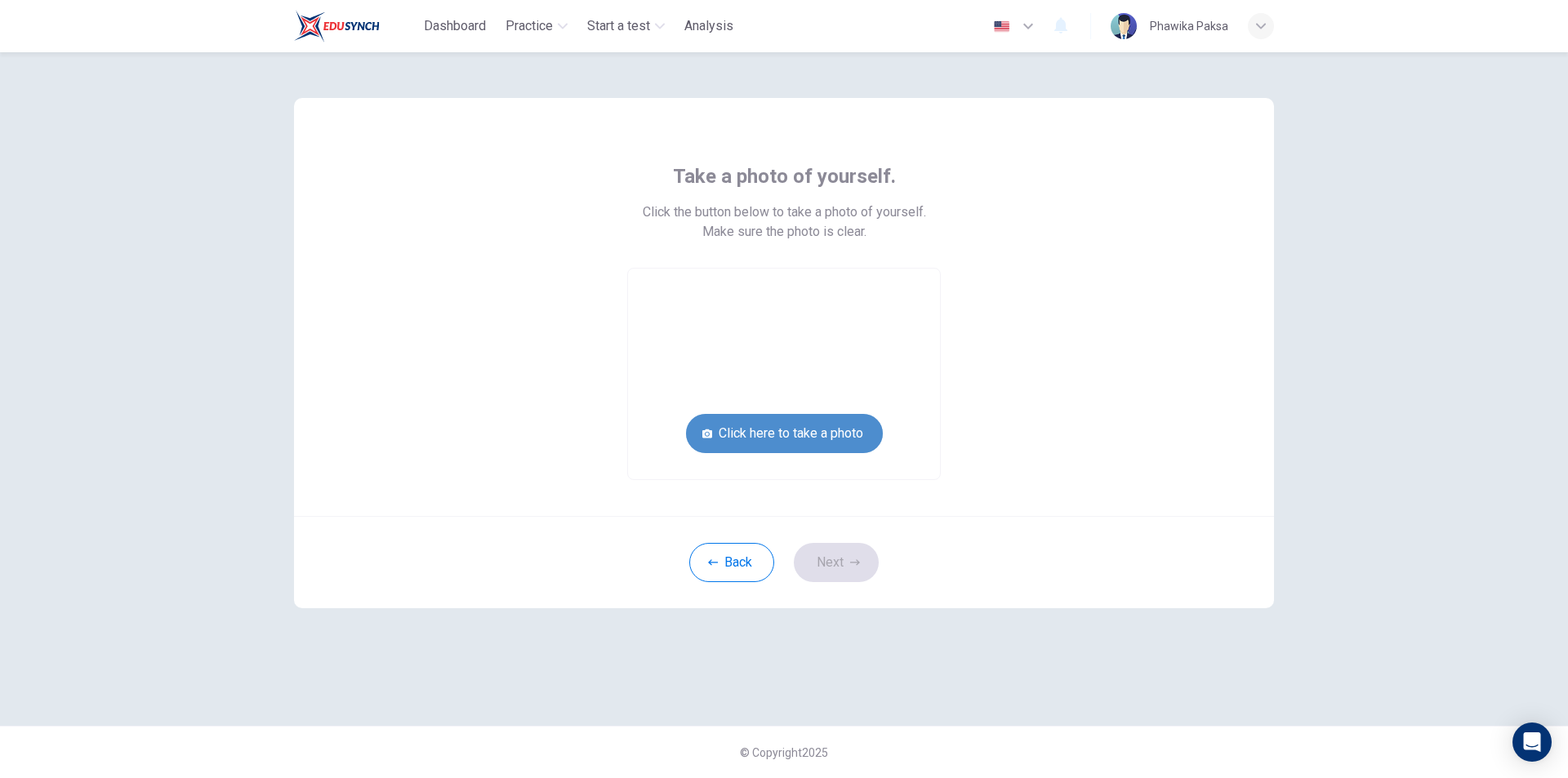
click at [838, 450] on button "Click here to take a photo" at bounding box center [784, 433] width 197 height 39
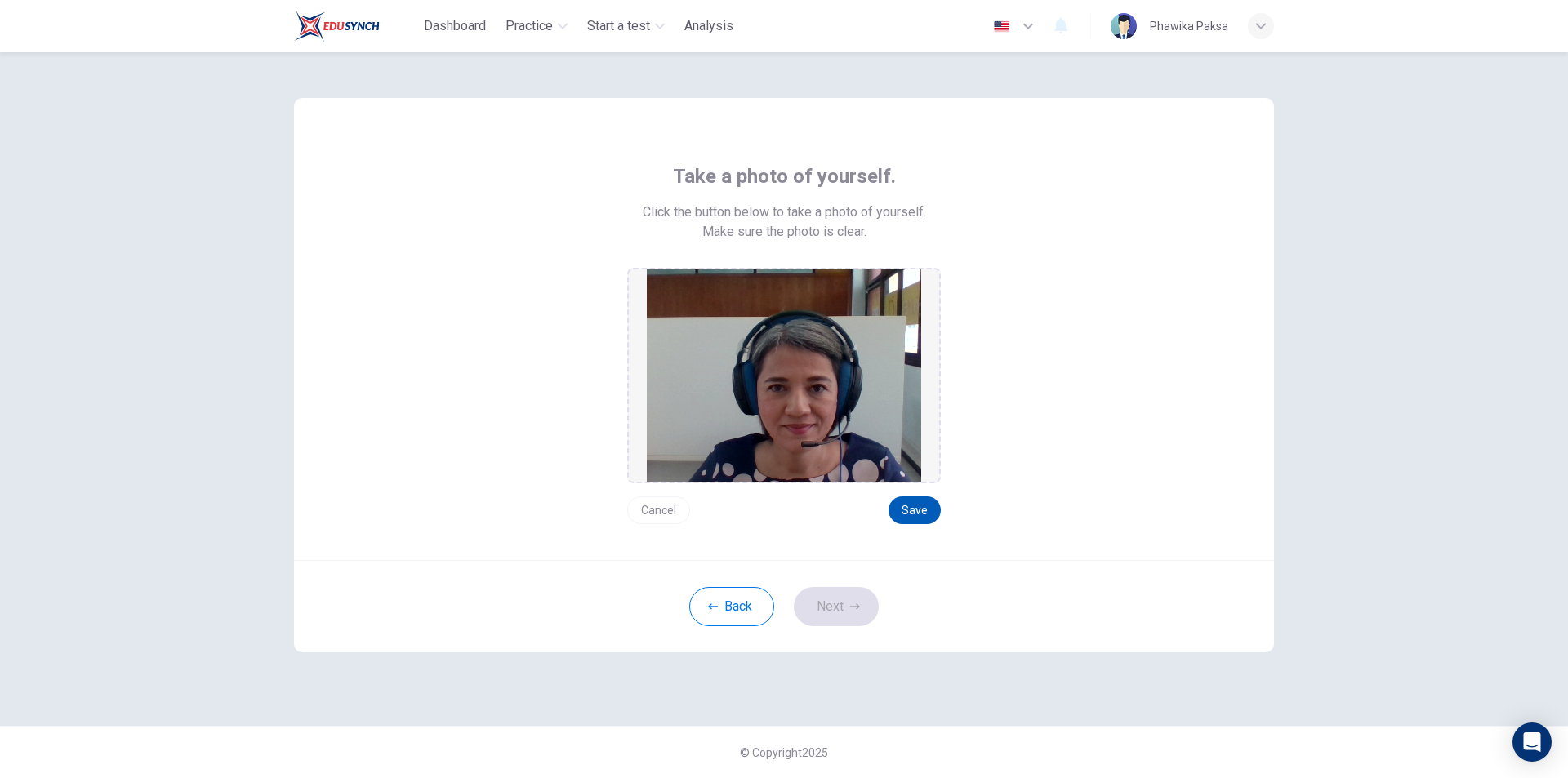
click at [902, 510] on button "Save" at bounding box center [915, 510] width 52 height 28
click at [912, 503] on button "Save" at bounding box center [915, 510] width 52 height 28
click at [842, 621] on button "Next" at bounding box center [836, 607] width 85 height 39
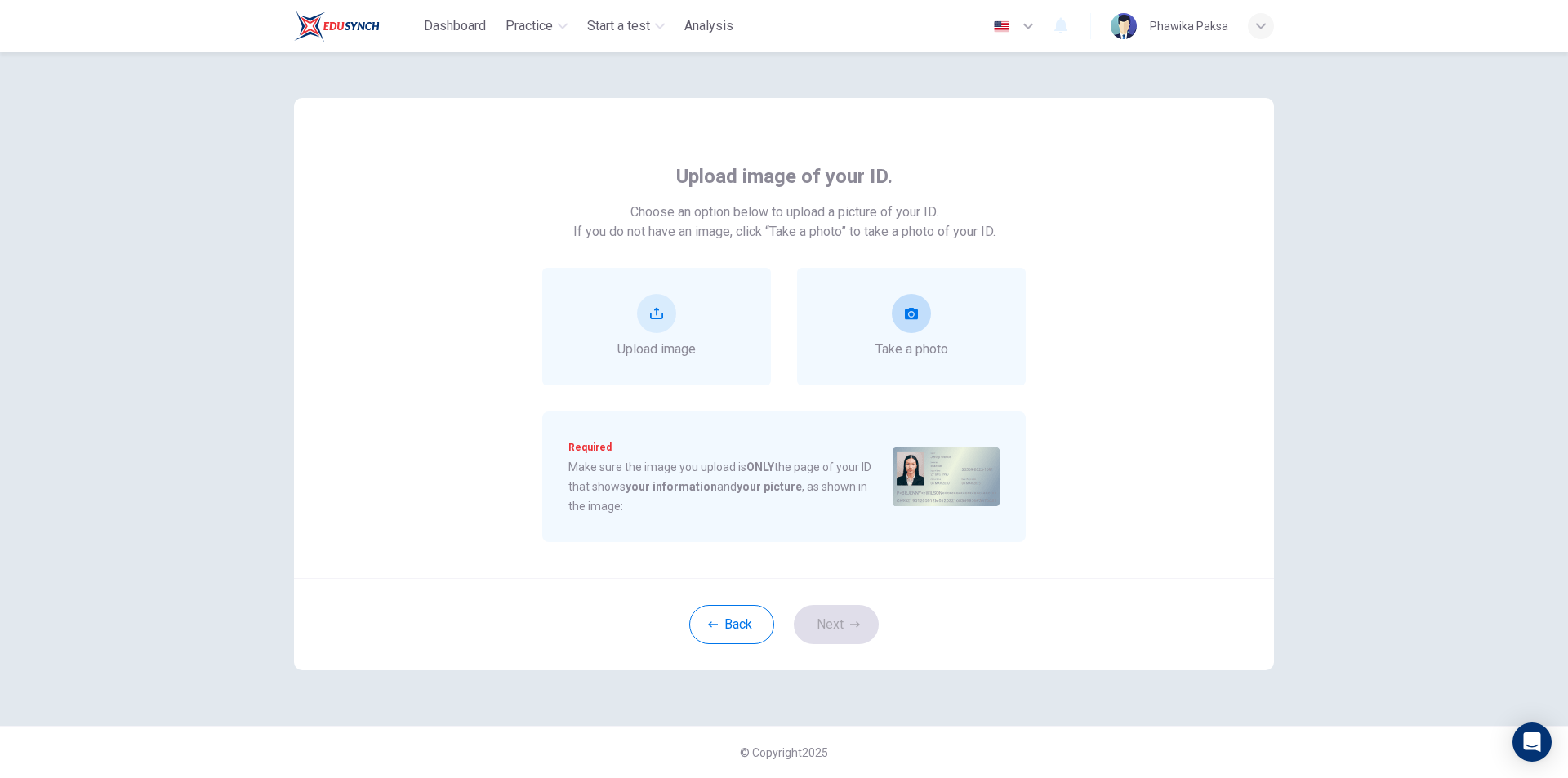
click at [887, 324] on div "Take a photo" at bounding box center [912, 327] width 73 height 66
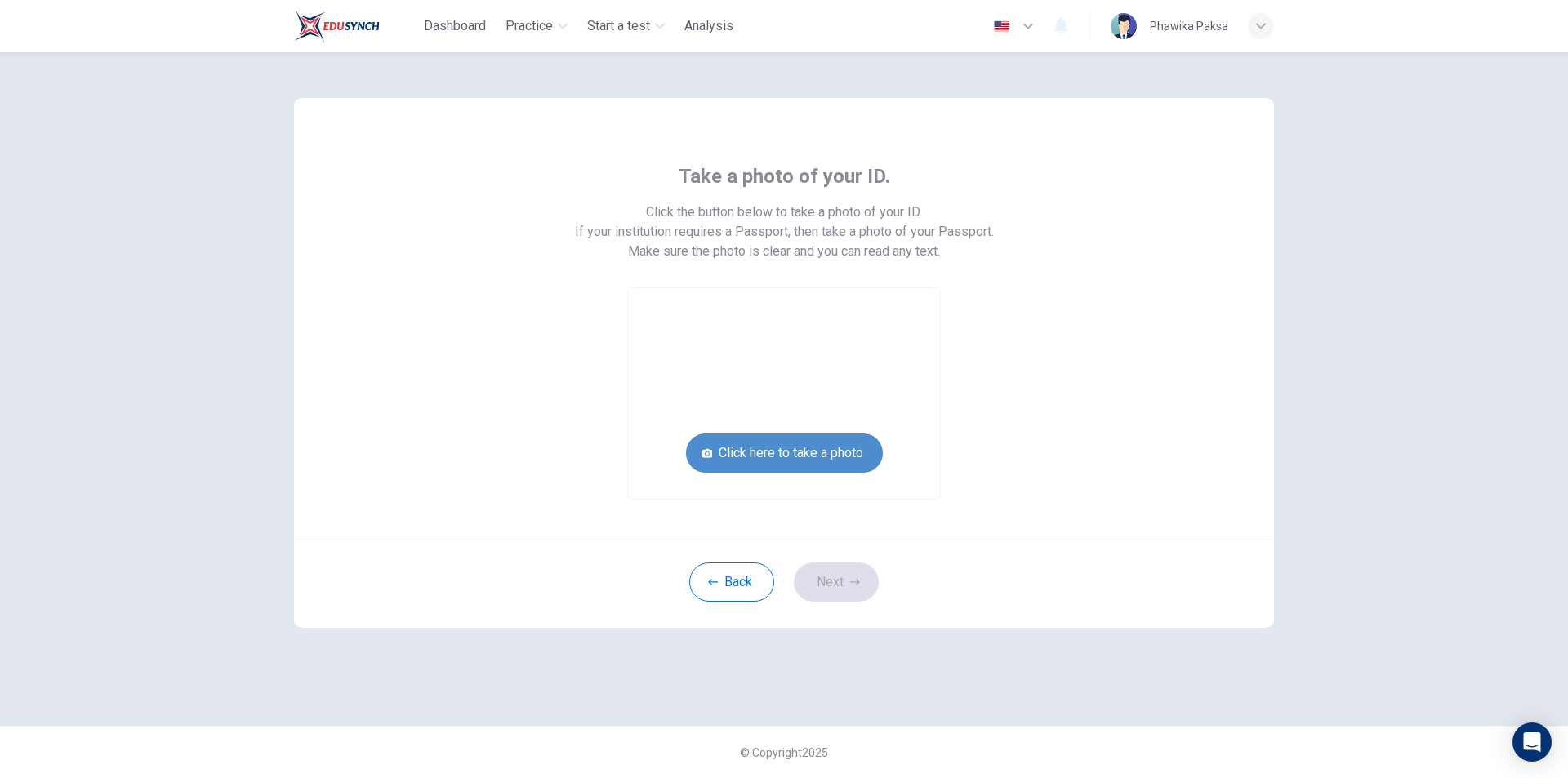
click at [842, 459] on button "Click here to take a photo" at bounding box center [784, 453] width 197 height 39
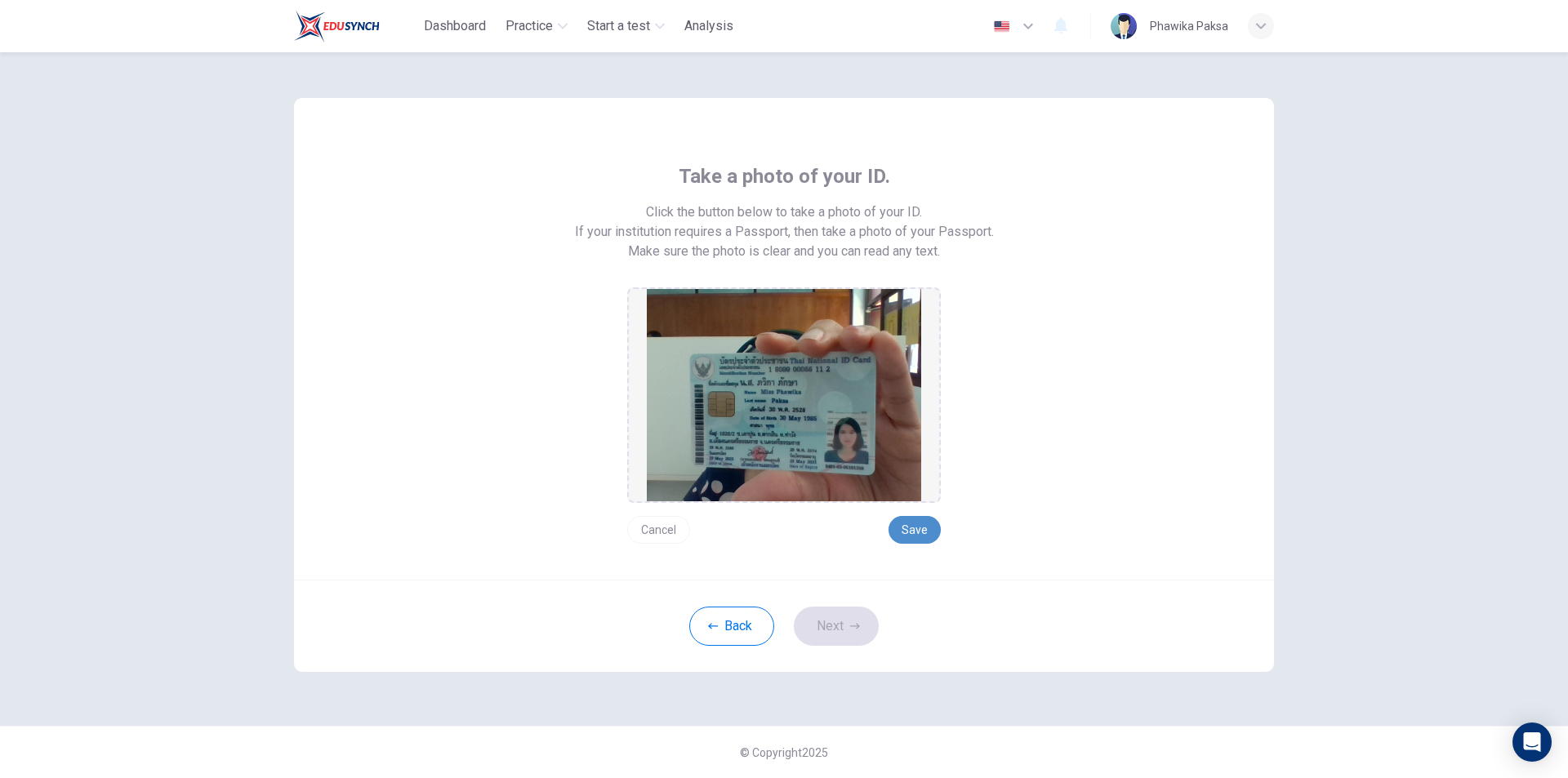
click at [904, 539] on button "Save" at bounding box center [915, 530] width 52 height 28
click at [846, 624] on button "Next" at bounding box center [836, 626] width 85 height 39
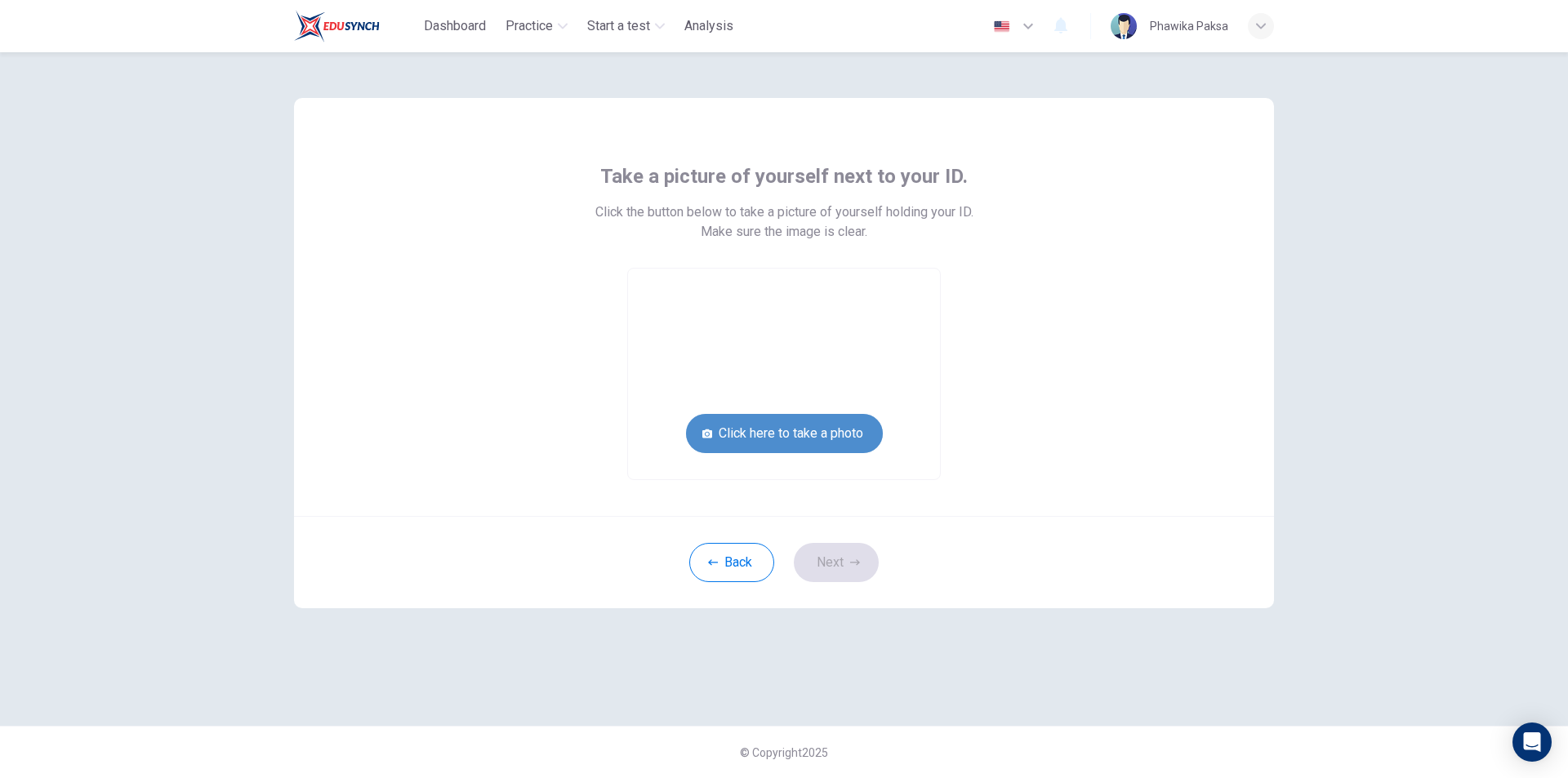
click at [809, 425] on button "Click here to take a photo" at bounding box center [784, 433] width 197 height 39
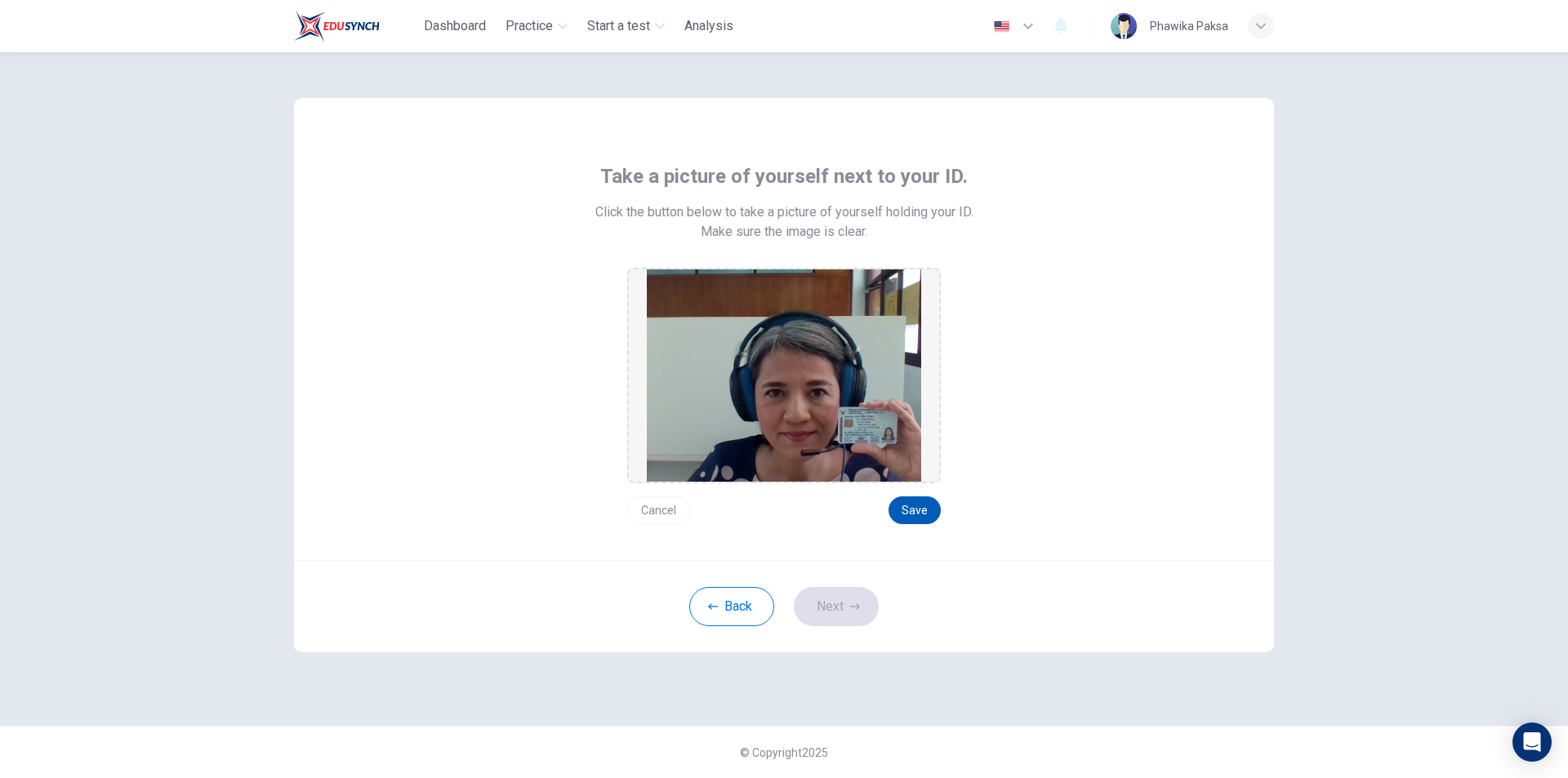
click at [929, 511] on button "Save" at bounding box center [915, 510] width 52 height 28
click at [831, 597] on button "Next" at bounding box center [836, 607] width 85 height 39
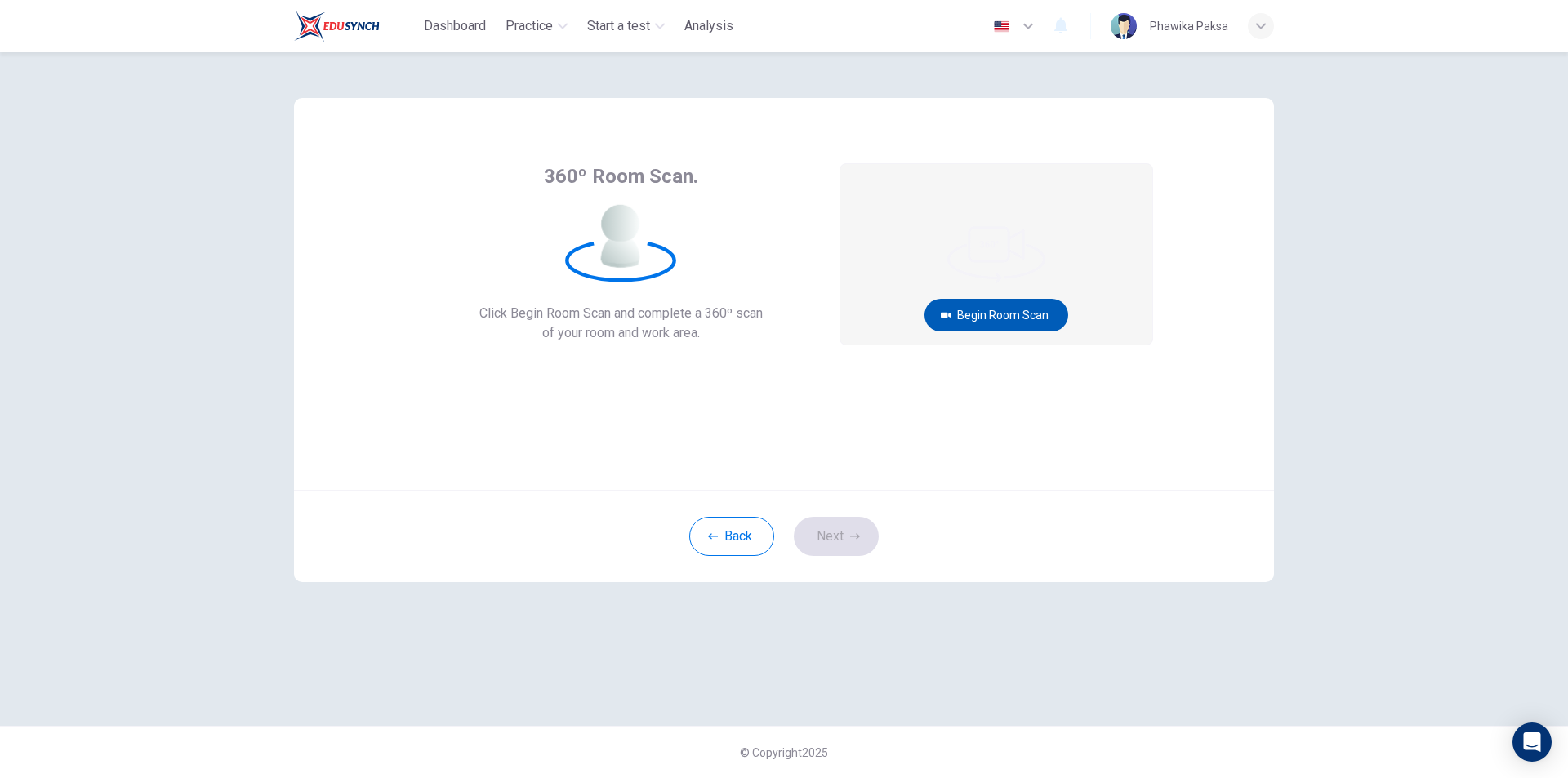
click at [989, 310] on button "Begin Room Scan" at bounding box center [997, 315] width 144 height 33
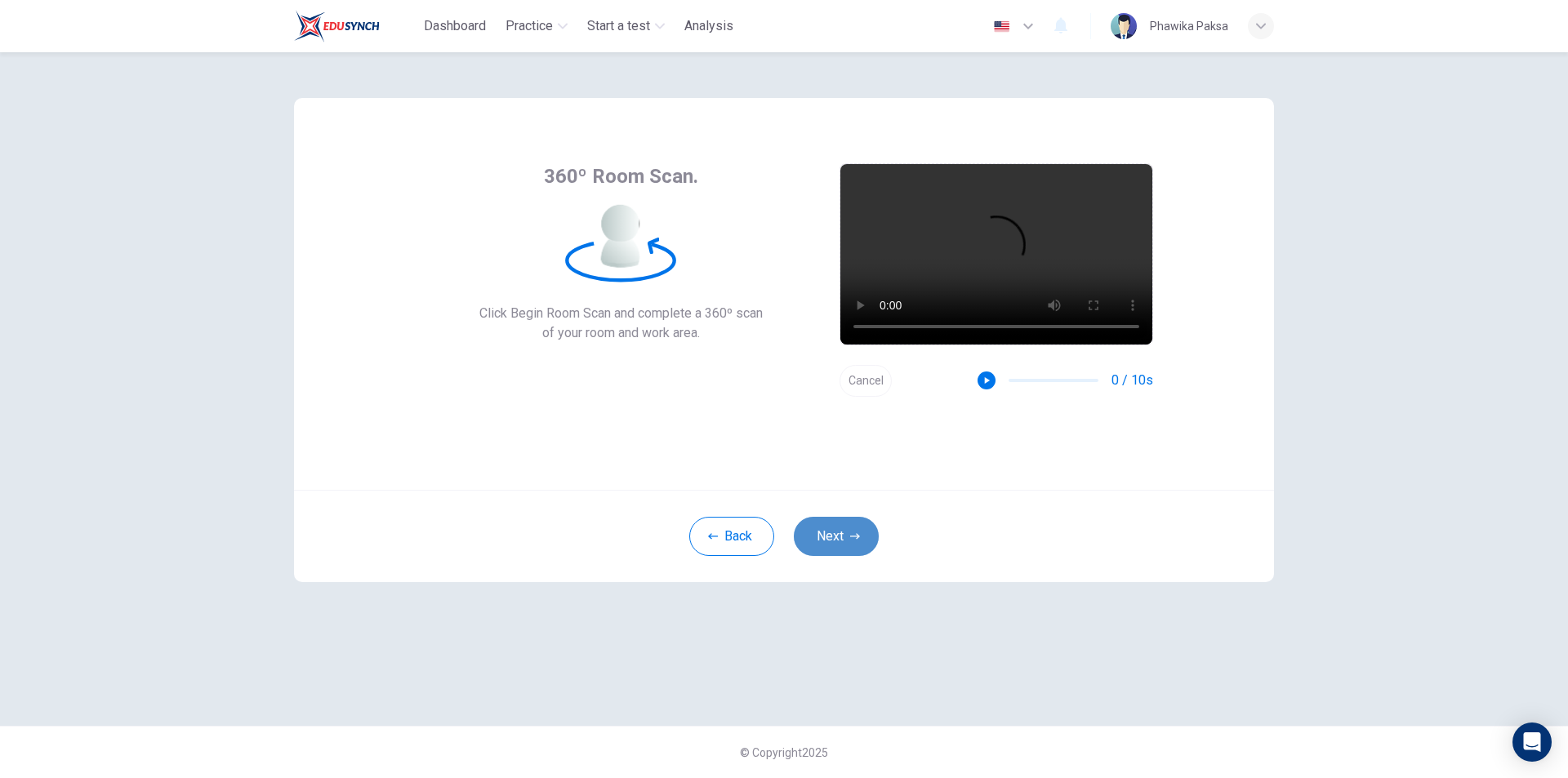
click at [843, 550] on button "Next" at bounding box center [836, 536] width 85 height 39
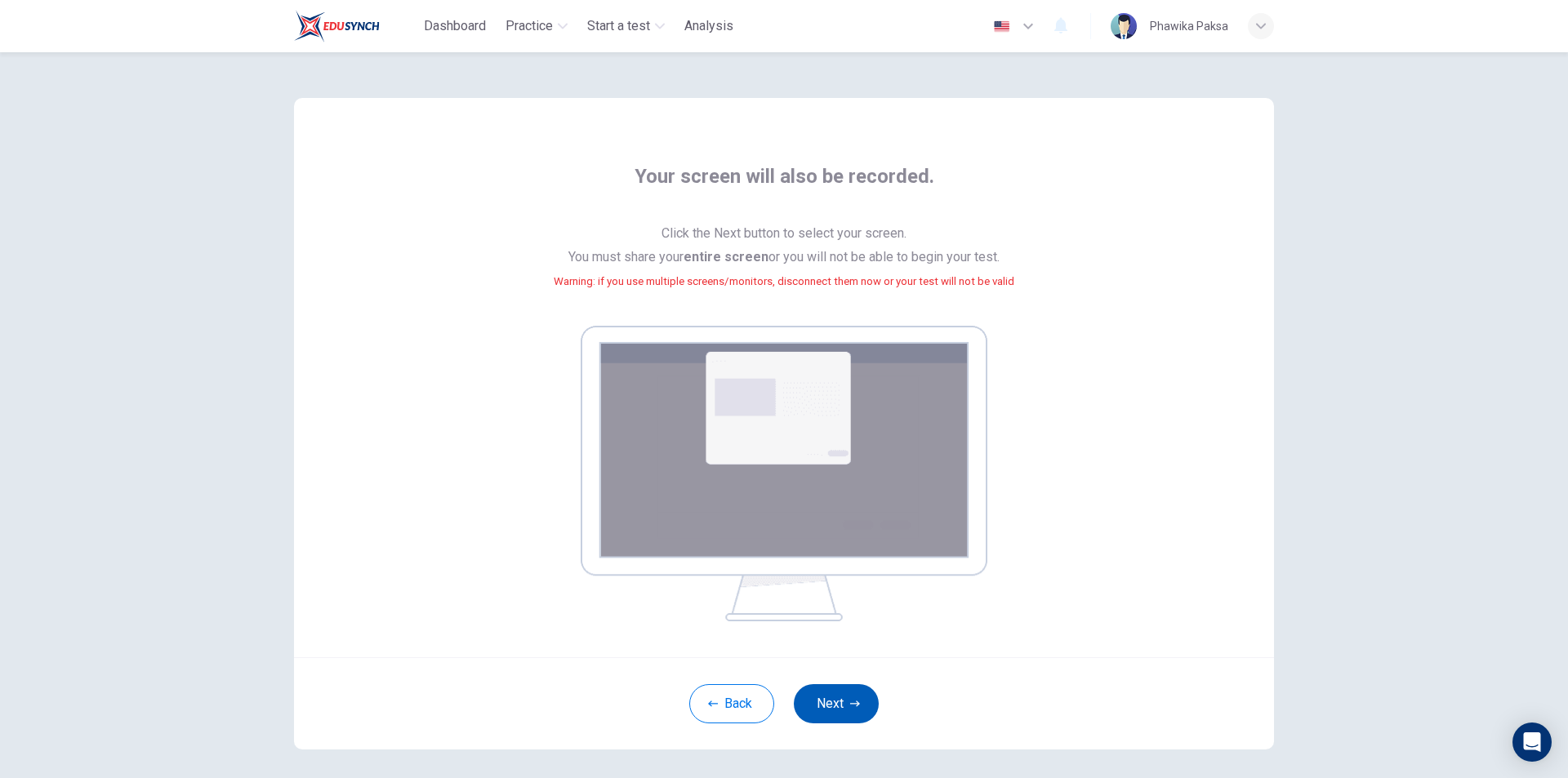
click at [834, 698] on button "Next" at bounding box center [836, 704] width 85 height 39
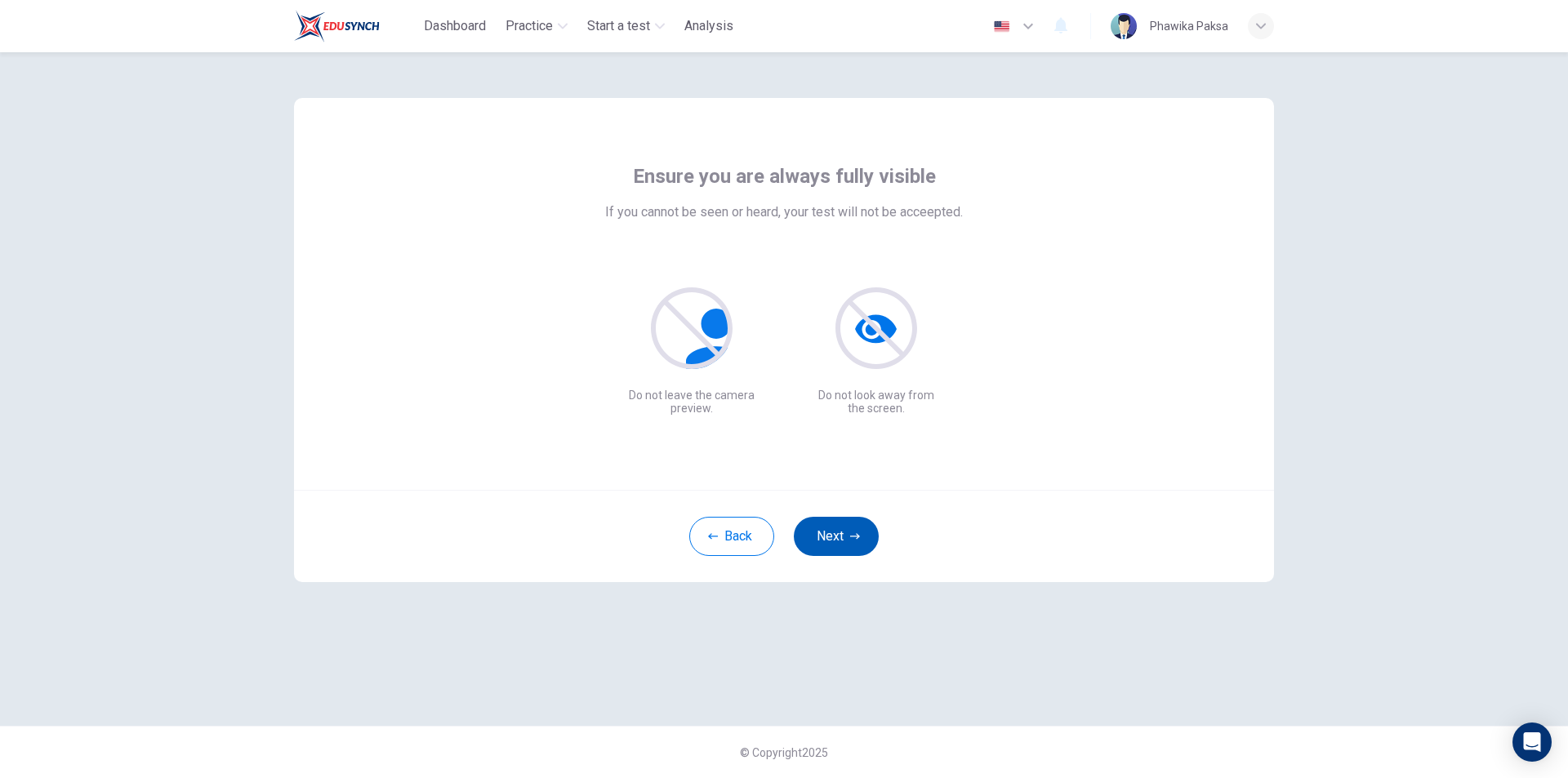
click at [843, 536] on button "Next" at bounding box center [836, 536] width 85 height 39
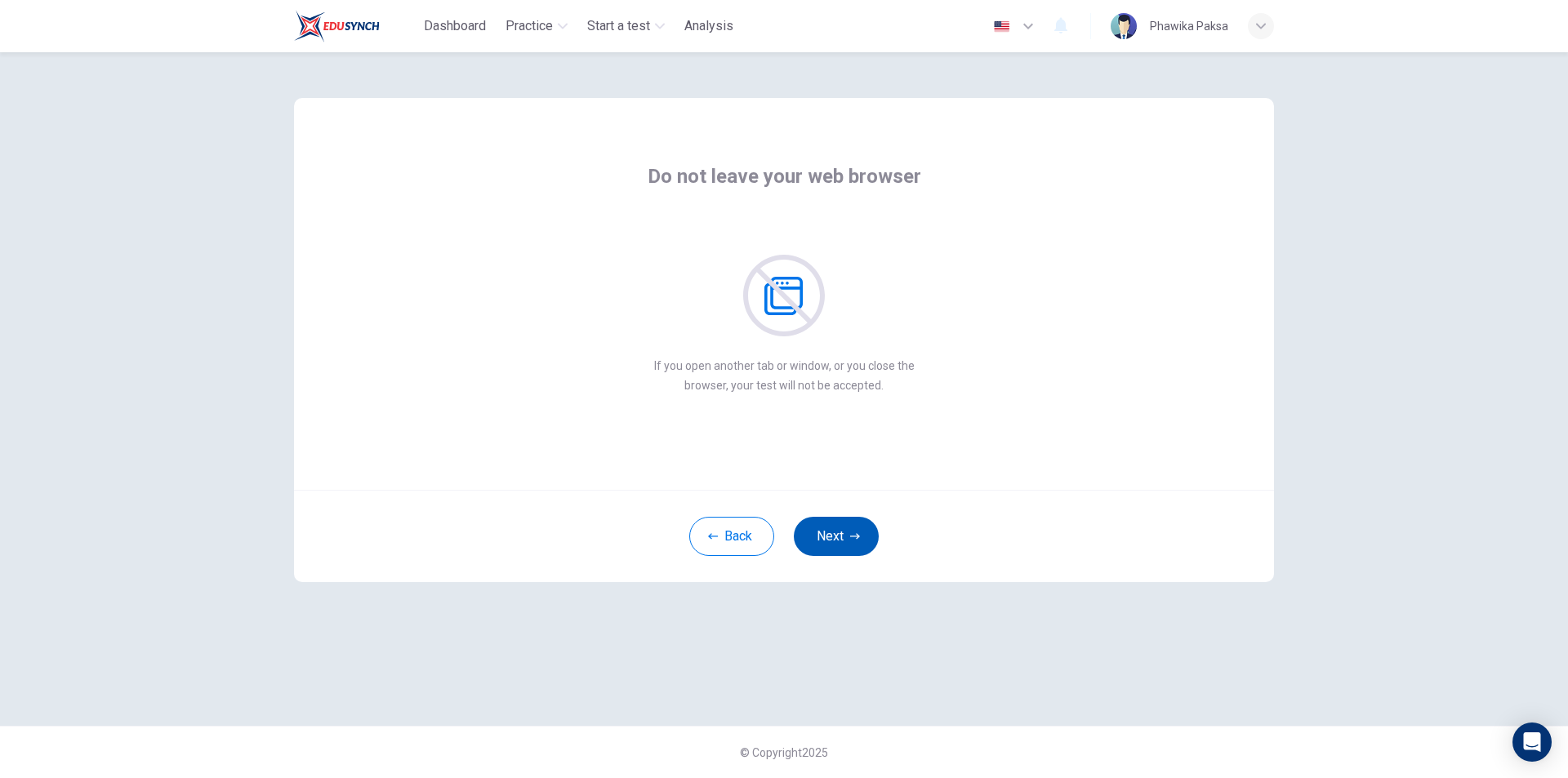
click at [848, 532] on button "Next" at bounding box center [836, 536] width 85 height 39
click at [848, 531] on button "Next" at bounding box center [836, 536] width 85 height 39
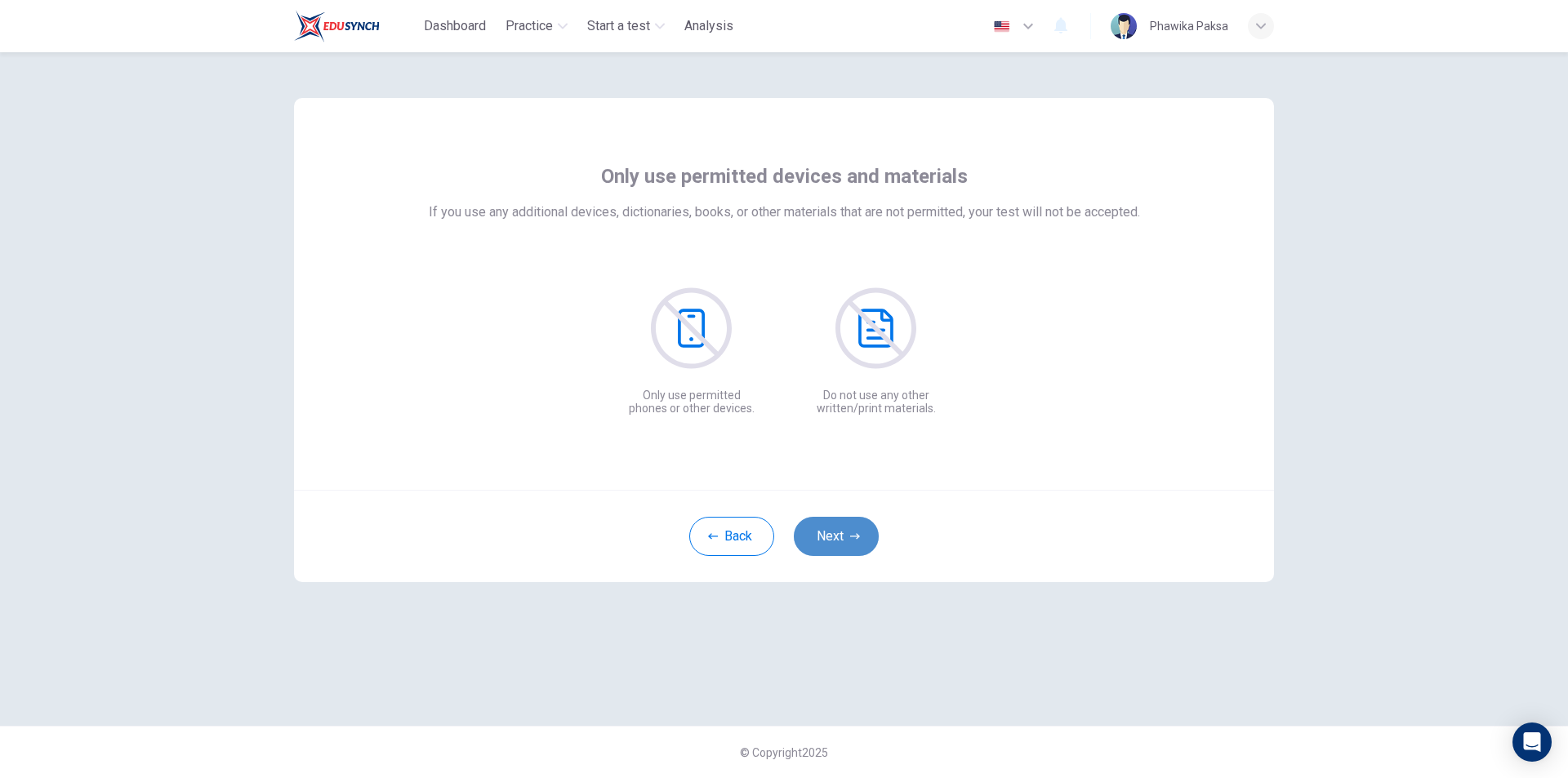
click at [850, 528] on button "Next" at bounding box center [836, 536] width 85 height 39
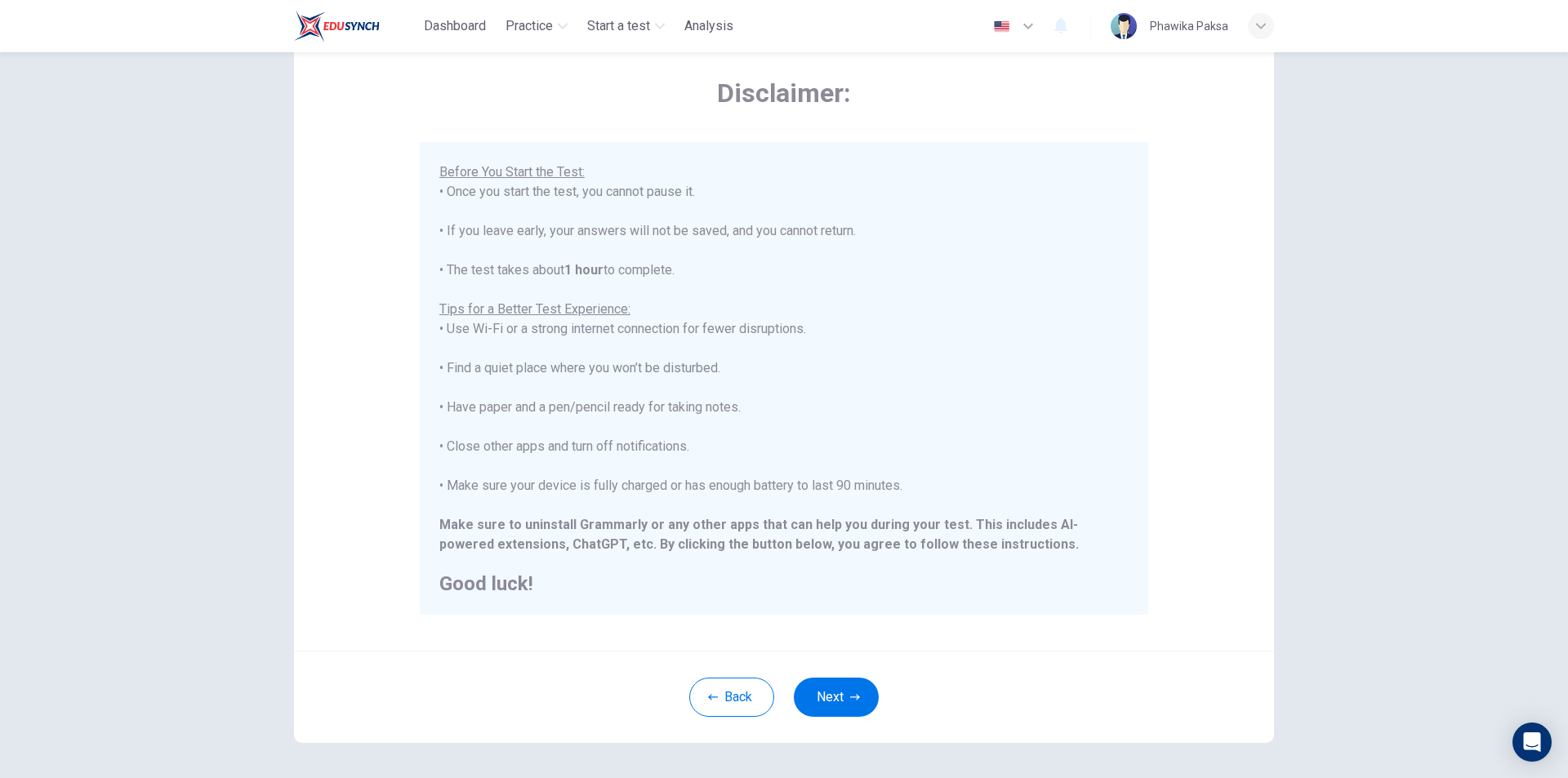
scroll to position [130, 0]
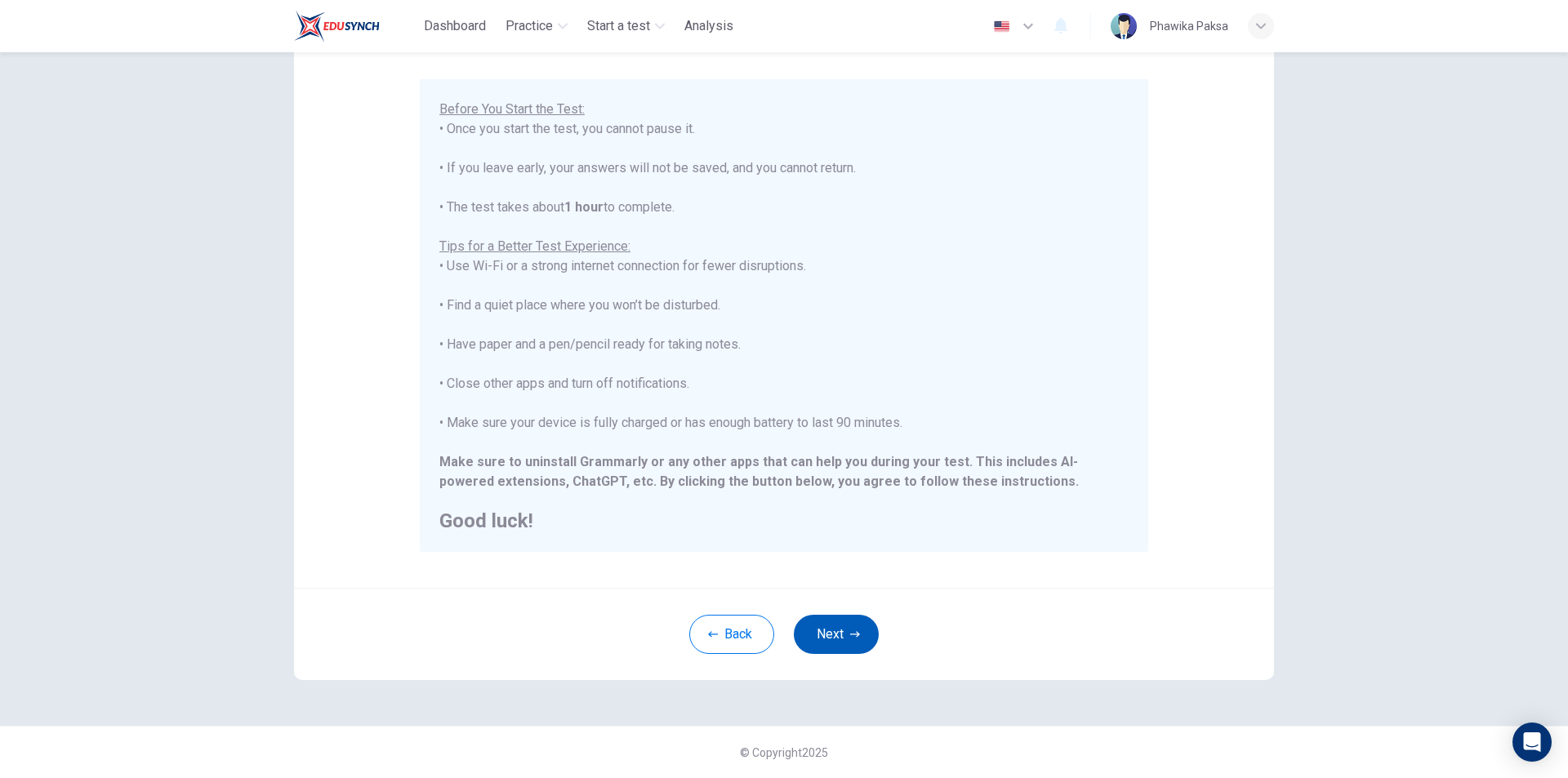
click at [828, 630] on button "Next" at bounding box center [836, 635] width 85 height 39
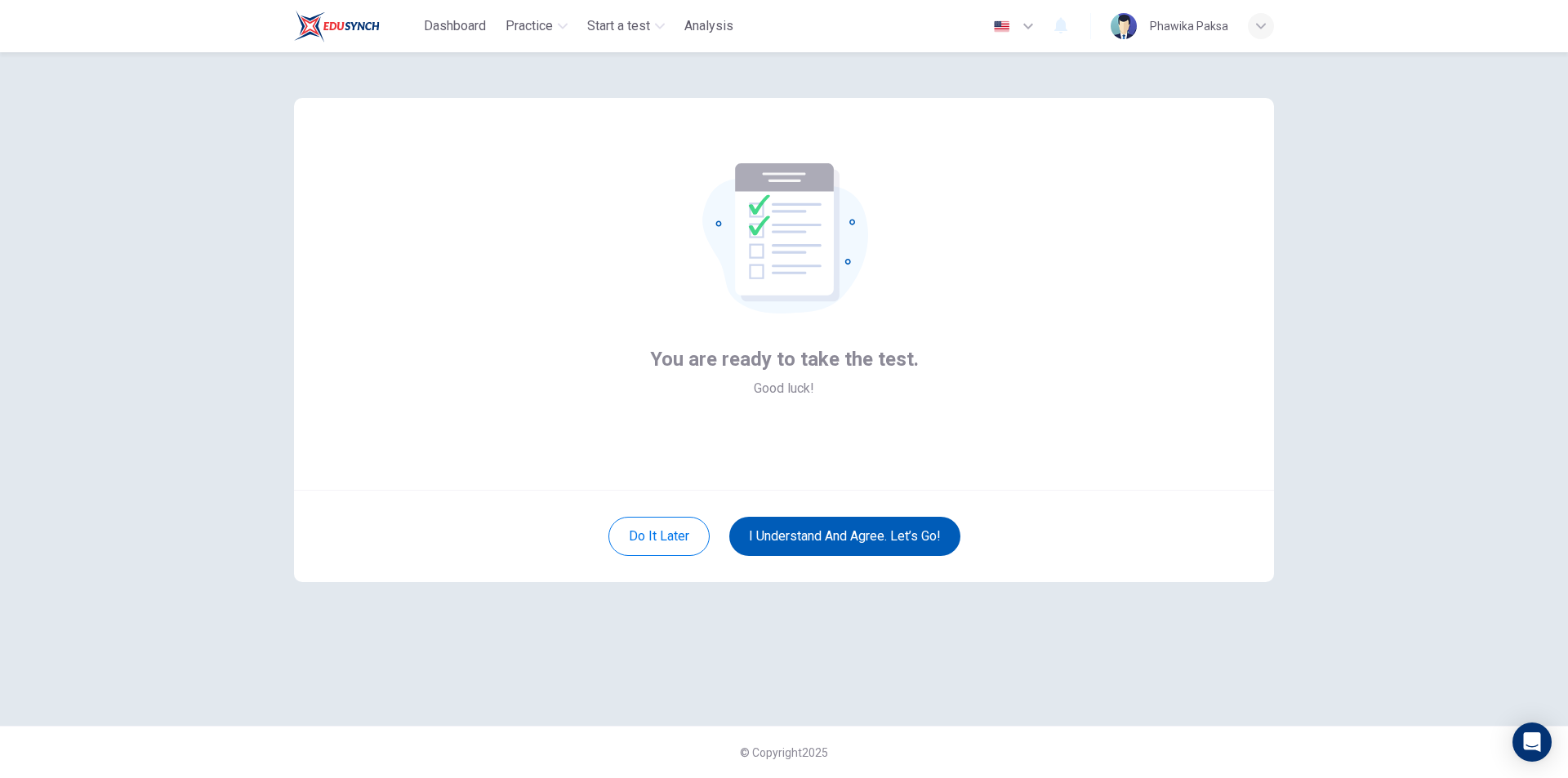
scroll to position [0, 0]
click at [835, 531] on button "I understand and agree. Let’s go!" at bounding box center [844, 536] width 231 height 39
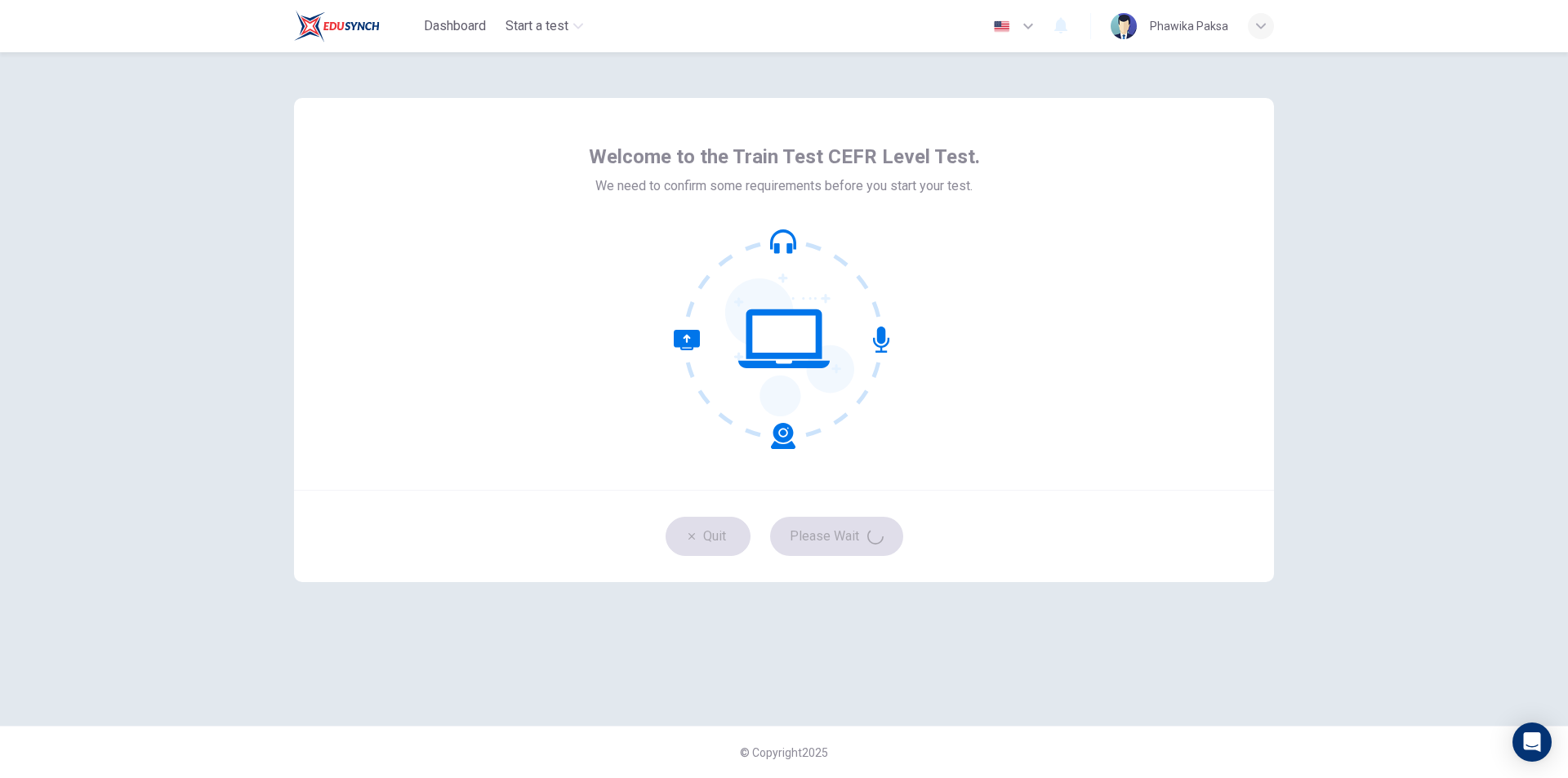
click at [1212, 34] on div "Phawika Paksa" at bounding box center [1189, 25] width 79 height 20
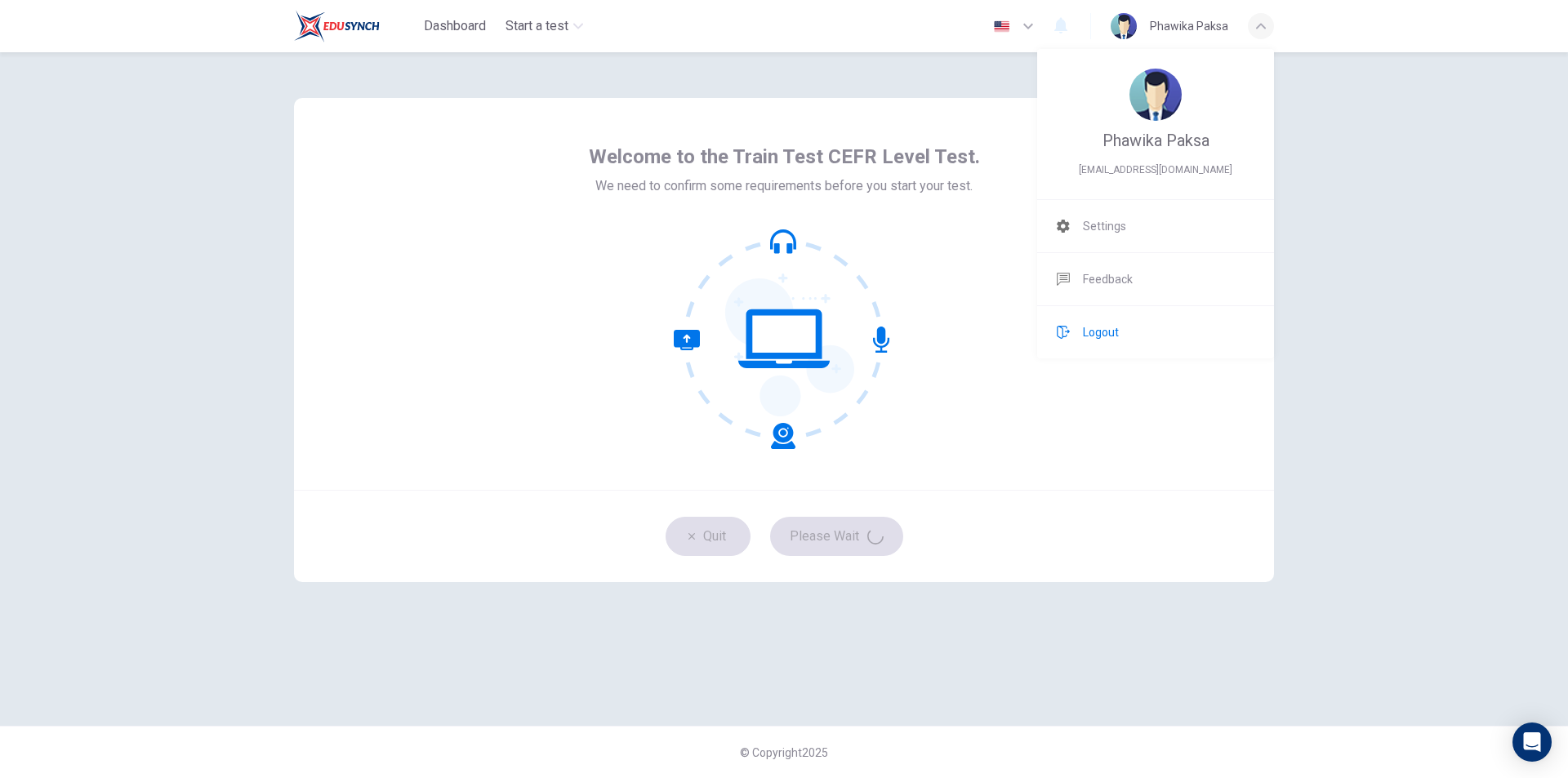
click at [1119, 329] on li "Logout" at bounding box center [1155, 332] width 237 height 52
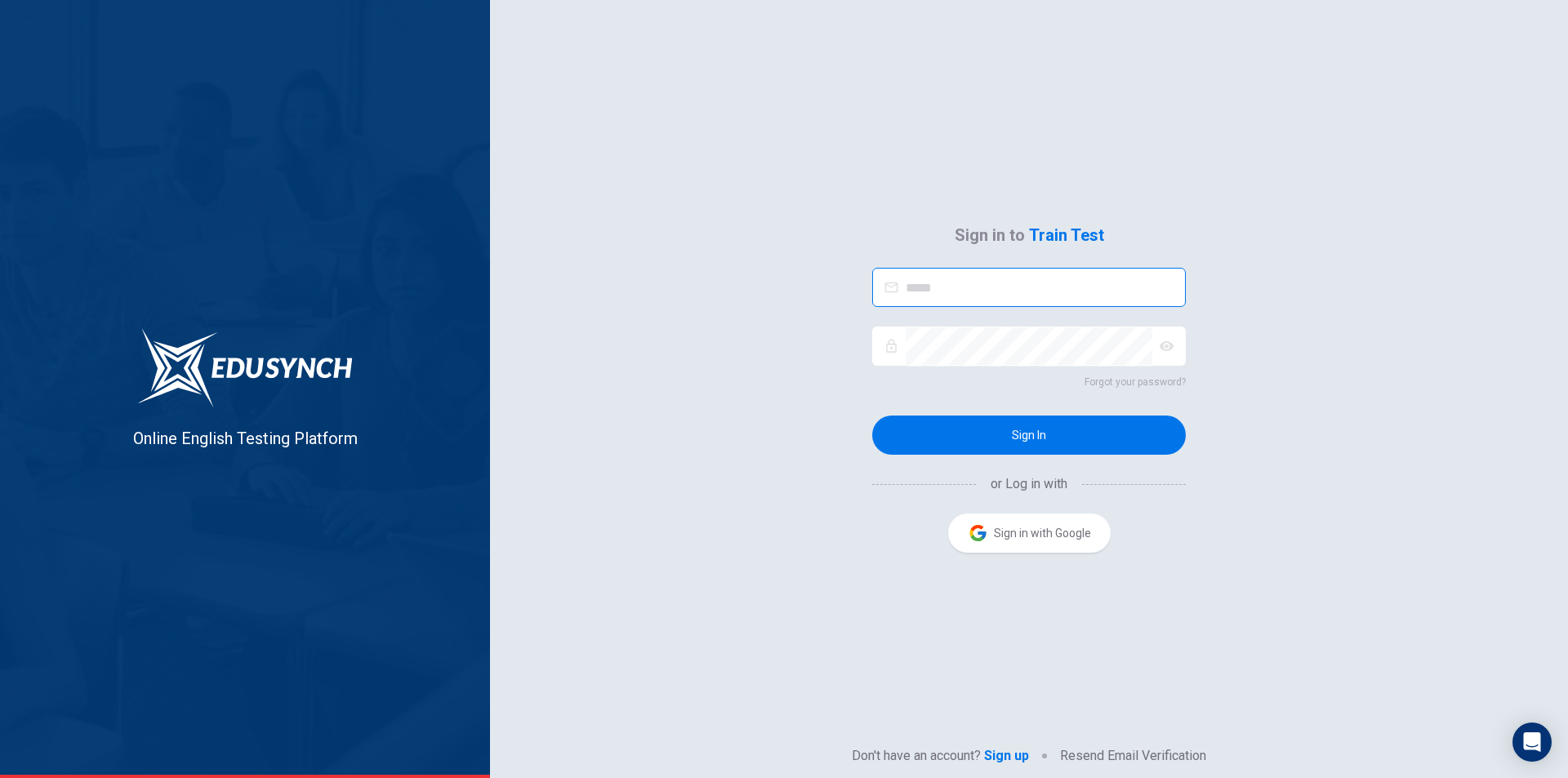
click at [1051, 295] on input "email" at bounding box center [1045, 287] width 280 height 40
